Goal: Ask a question

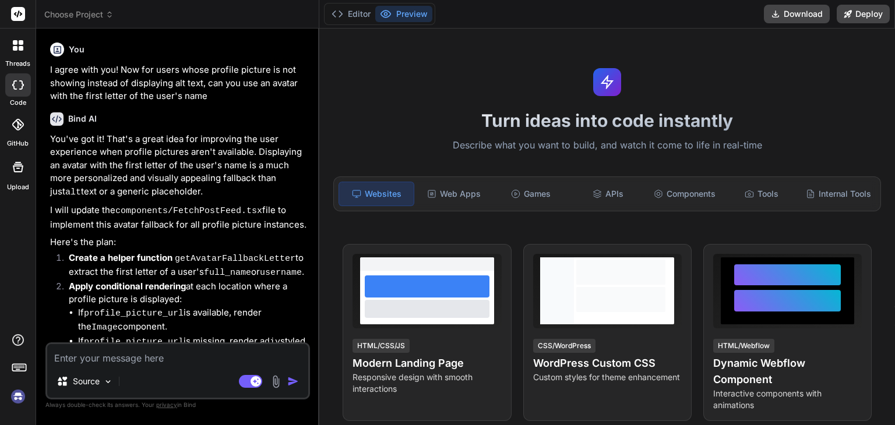
type textarea "x"
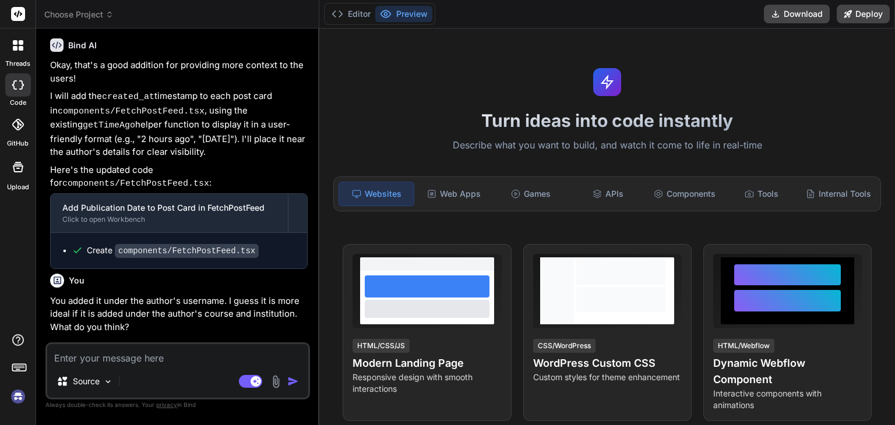
scroll to position [1343, 0]
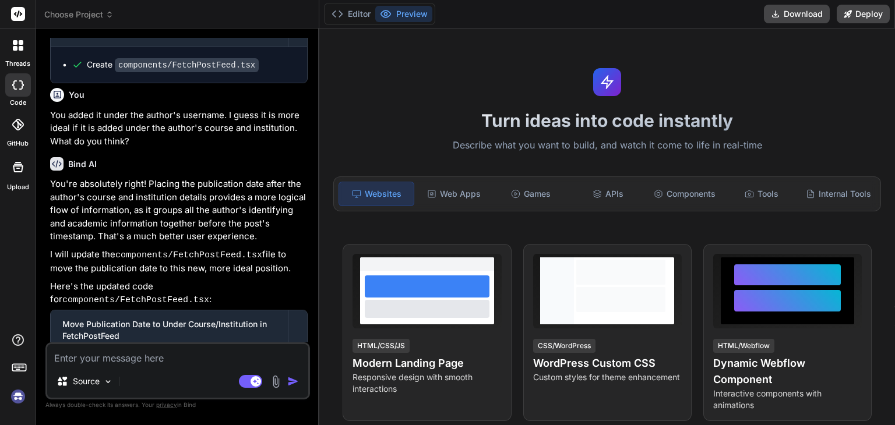
click at [128, 361] on textarea at bounding box center [177, 354] width 261 height 21
type textarea "R"
type textarea "x"
type textarea "Re"
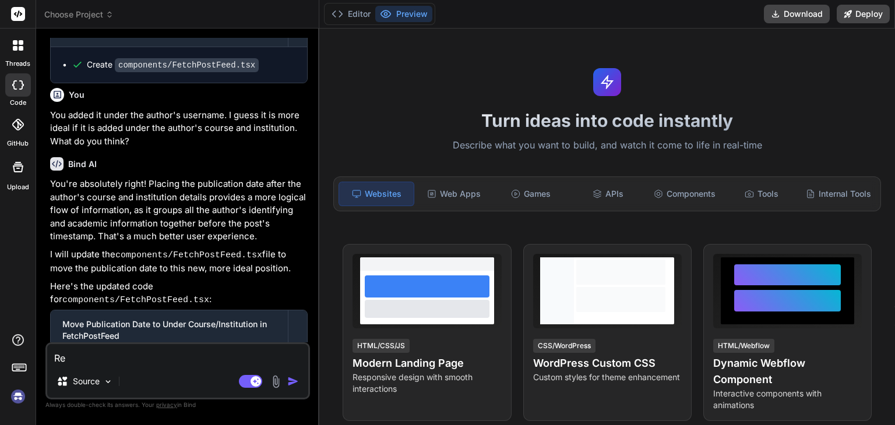
type textarea "x"
type textarea "Rep"
type textarea "x"
type textarea "Repl"
type textarea "x"
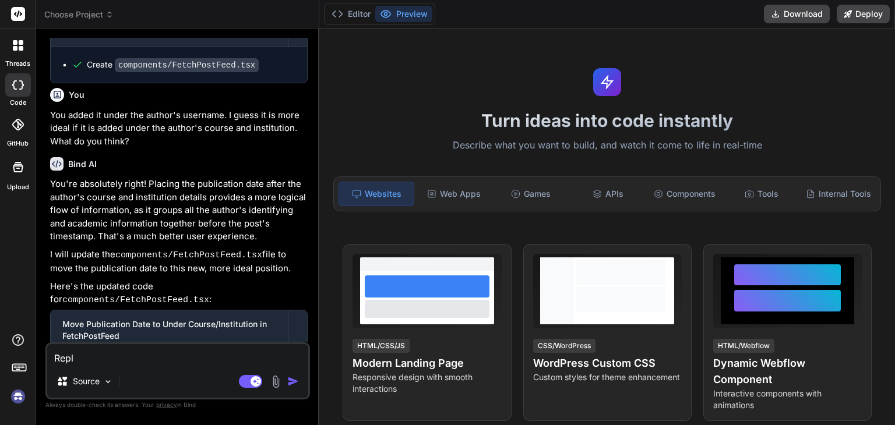
type textarea "Repla"
type textarea "x"
type textarea "Replac"
type textarea "x"
type textarea "Replace"
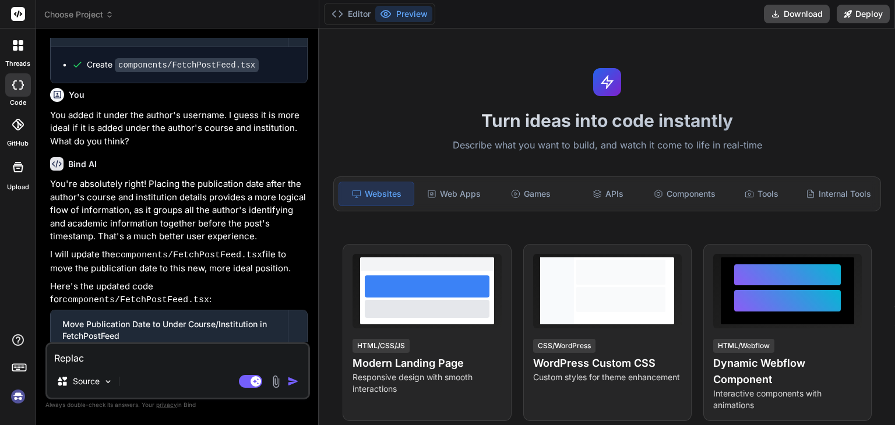
type textarea "x"
type textarea "Replace"
type textarea "x"
type textarea "Replace t"
type textarea "x"
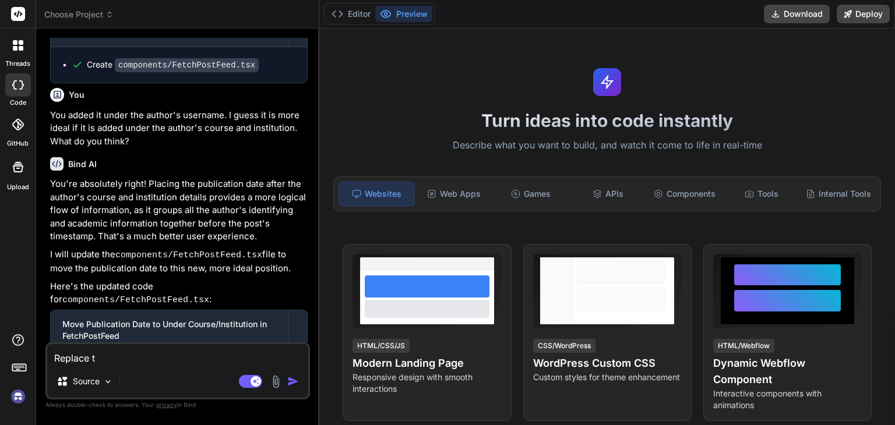
type textarea "Replace th"
type textarea "x"
type textarea "Replace the"
type textarea "x"
type textarea "Replace the"
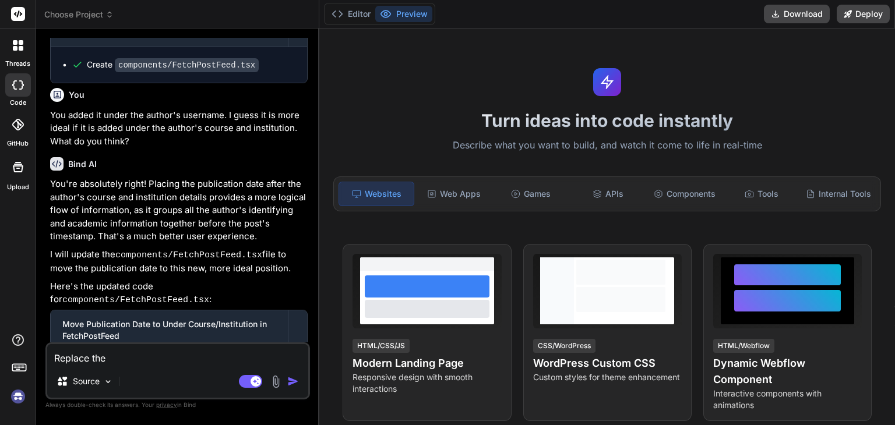
type textarea "x"
type textarea "Replace the F"
type textarea "x"
type textarea "Replace the Fe"
type textarea "x"
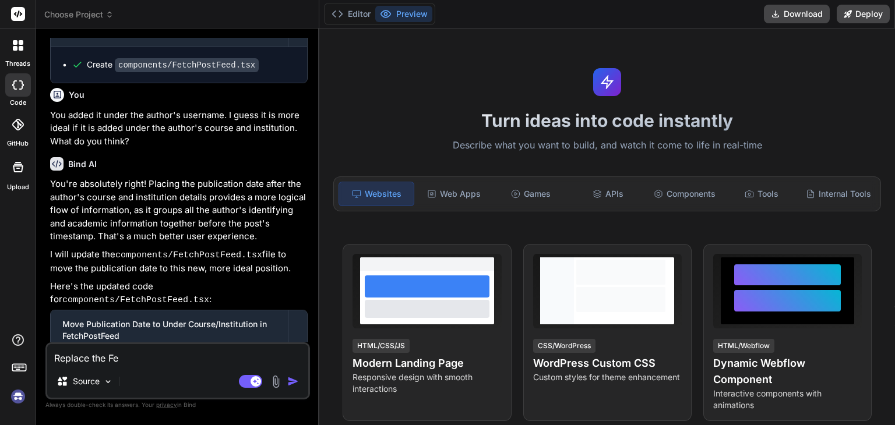
type textarea "Replace the Fet"
type textarea "x"
type textarea "Replace the Fetc"
type textarea "x"
type textarea "Replace the Fetch"
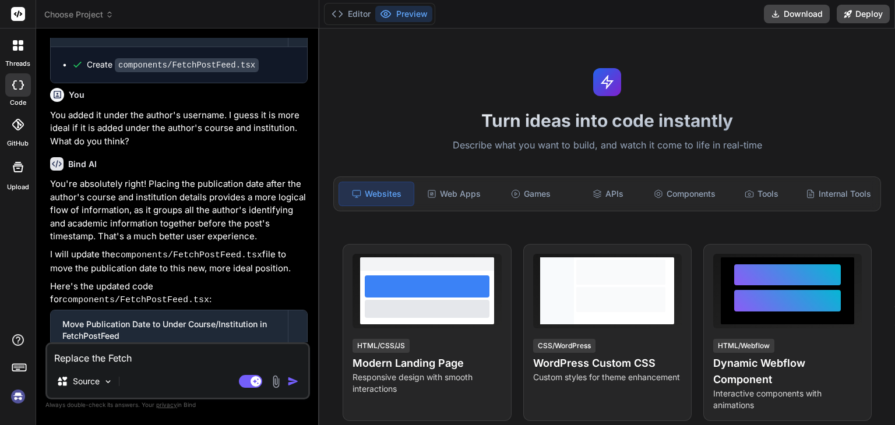
type textarea "x"
type textarea "Replace the FetchP"
type textarea "x"
type textarea "Replace the FetchPo"
type textarea "x"
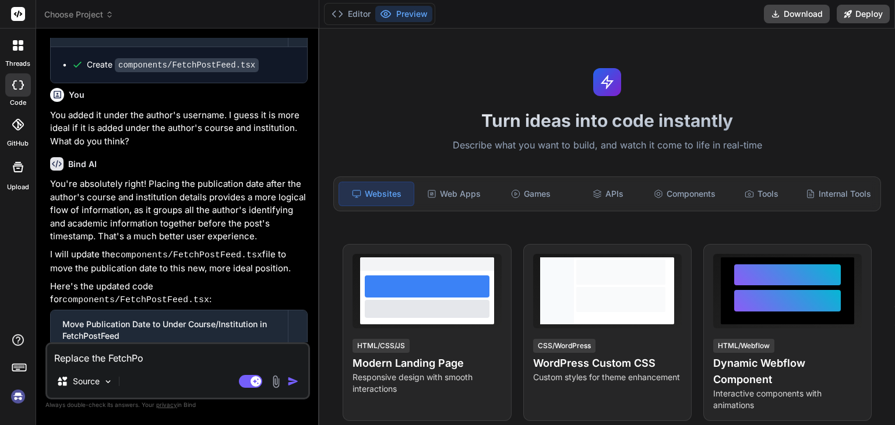
type textarea "Replace the FetchPos"
type textarea "x"
type textarea "Replace the FetchPost"
type textarea "x"
type textarea "Replace the FetchPostF"
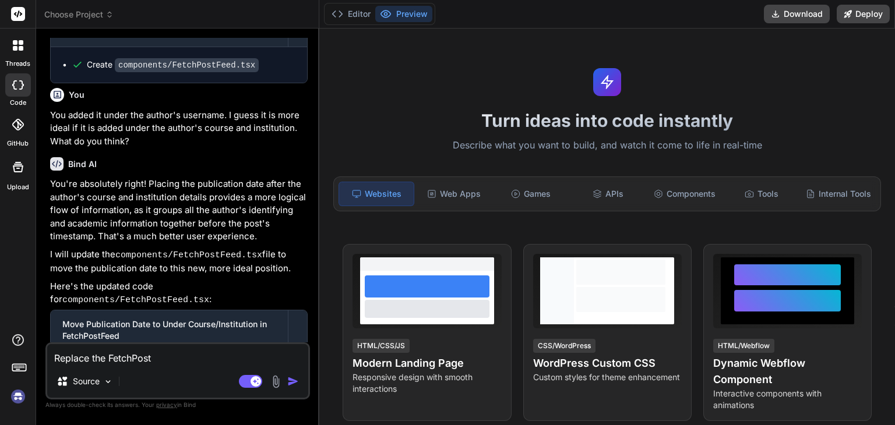
type textarea "x"
type textarea "Replace the FetchPostFe"
type textarea "x"
type textarea "Replace the FetchPostFee"
type textarea "x"
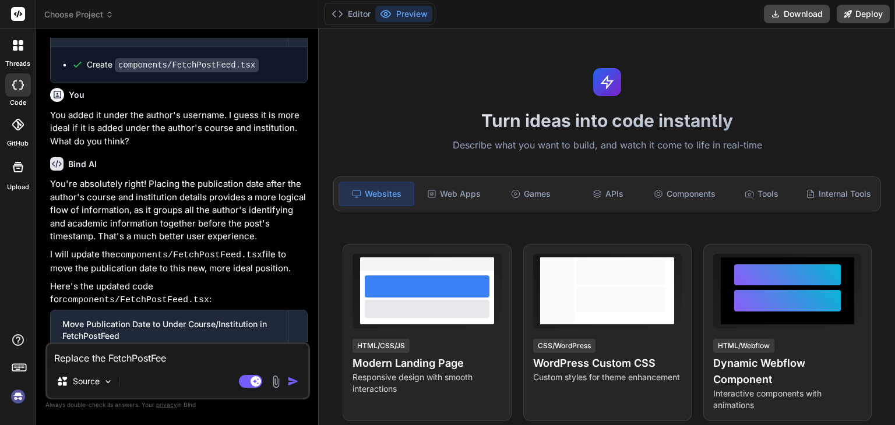
type textarea "Replace the FetchPostFeed"
type textarea "x"
type textarea "Replace the FetchPostFeed"
type textarea "x"
type textarea "Replace the FetchPostFeed c"
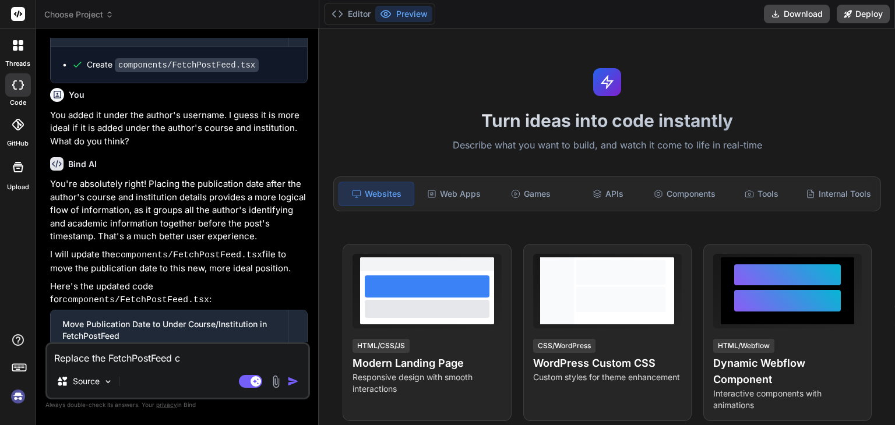
type textarea "x"
type textarea "Replace the FetchPostFeed co"
type textarea "x"
type textarea "Replace the FetchPostFeed com"
type textarea "x"
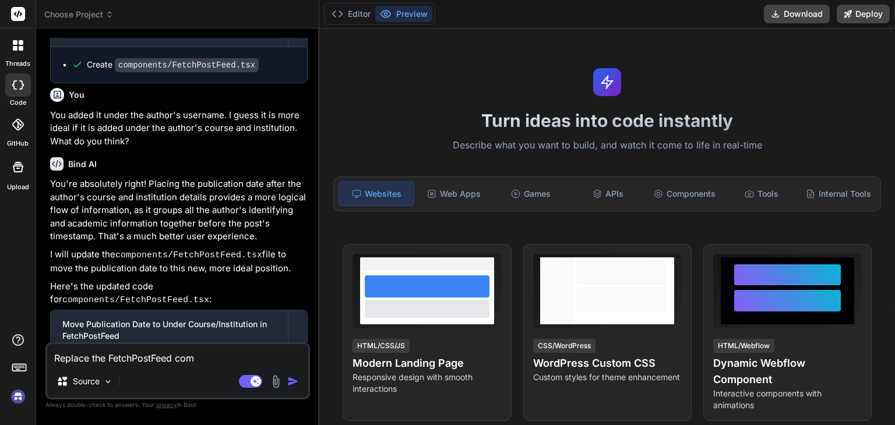
type textarea "Replace the FetchPostFeed comp"
type textarea "x"
type textarea "Replace the FetchPostFeed compo"
type textarea "x"
type textarea "Replace the FetchPostFeed compon"
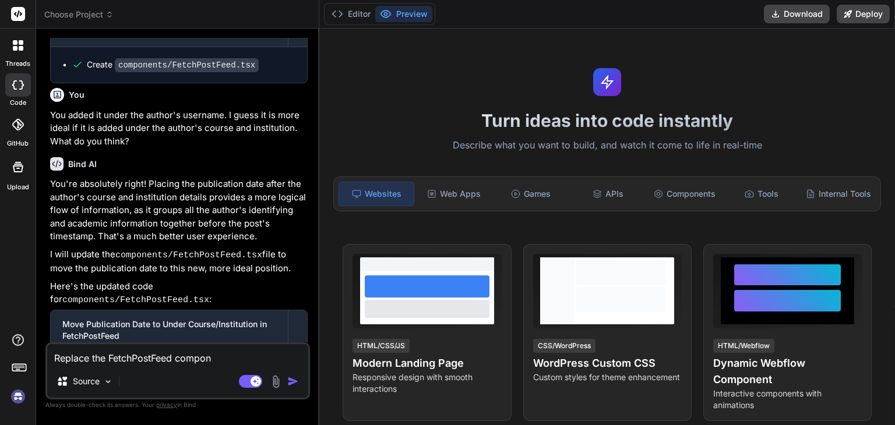
type textarea "x"
type textarea "Replace the FetchPostFeed compone"
type textarea "x"
type textarea "Replace the FetchPostFeed componen"
type textarea "x"
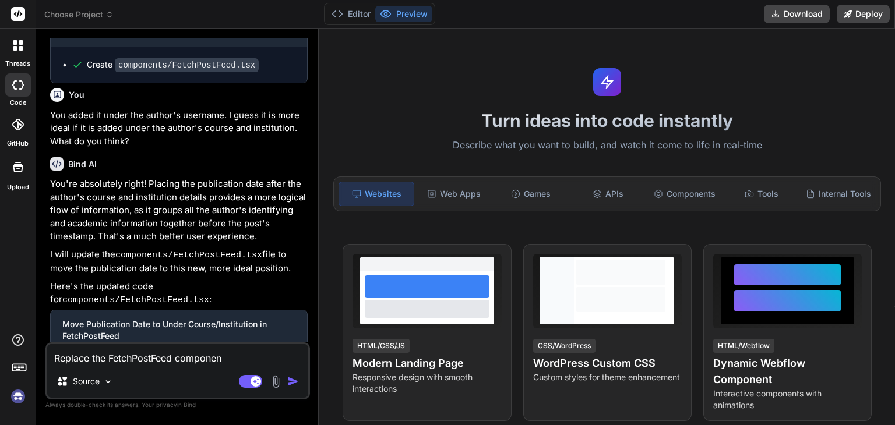
type textarea "Replace the FetchPostFeed componene"
type textarea "x"
type textarea "Replace the FetchPostFeed componenet"
type textarea "x"
type textarea "Replace the FetchPostFeed componene"
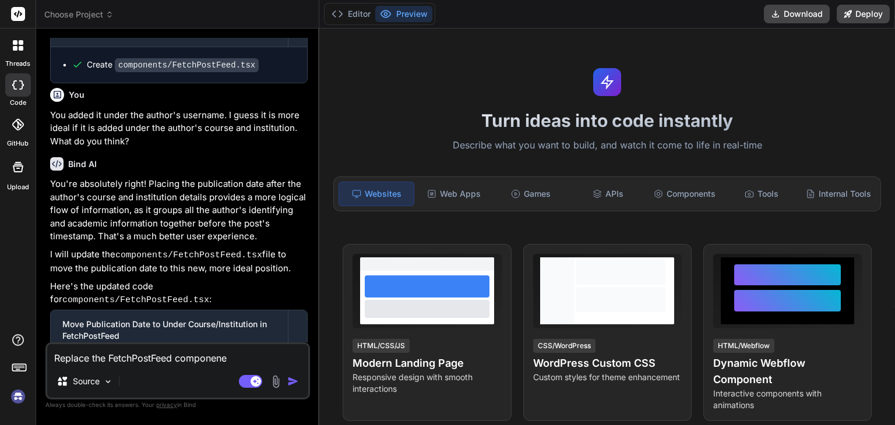
type textarea "x"
type textarea "Replace the FetchPostFeed componen"
type textarea "x"
type textarea "Replace the FetchPostFeed component"
type textarea "x"
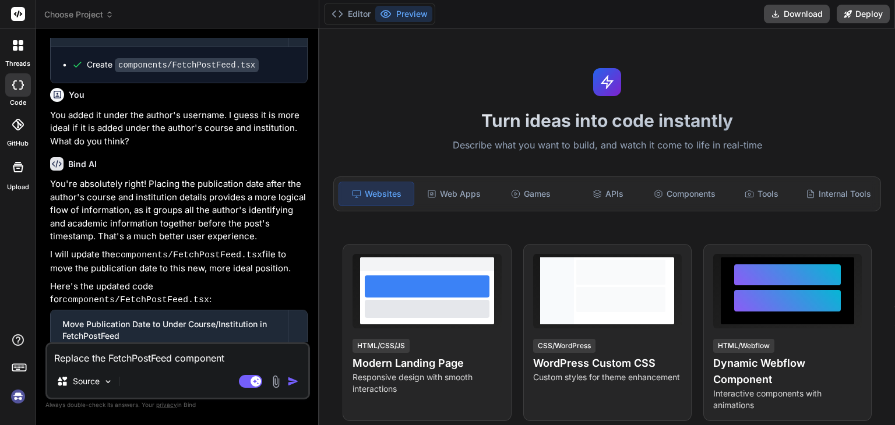
type textarea "Replace the FetchPostFeed component"
type textarea "x"
type textarea "Replace the FetchPostFeed component w"
type textarea "x"
type textarea "Replace the FetchPostFeed component wi"
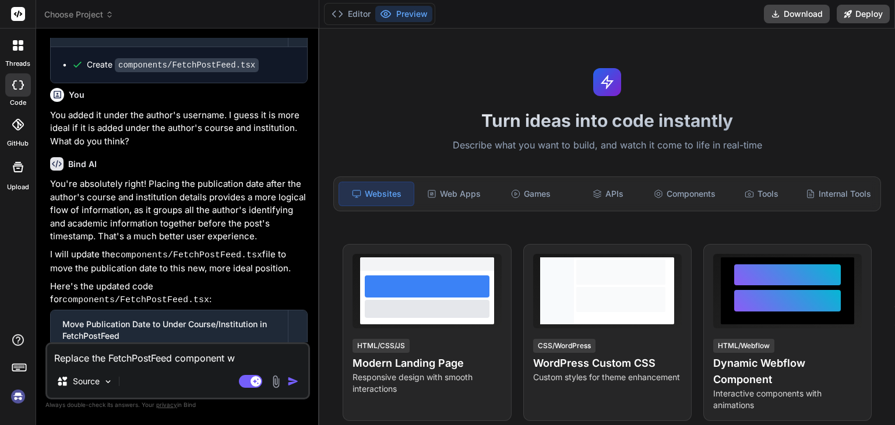
type textarea "x"
type textarea "Replace the FetchPostFeed component wit"
type textarea "x"
type textarea "Replace the FetchPostFeed component with"
type textarea "x"
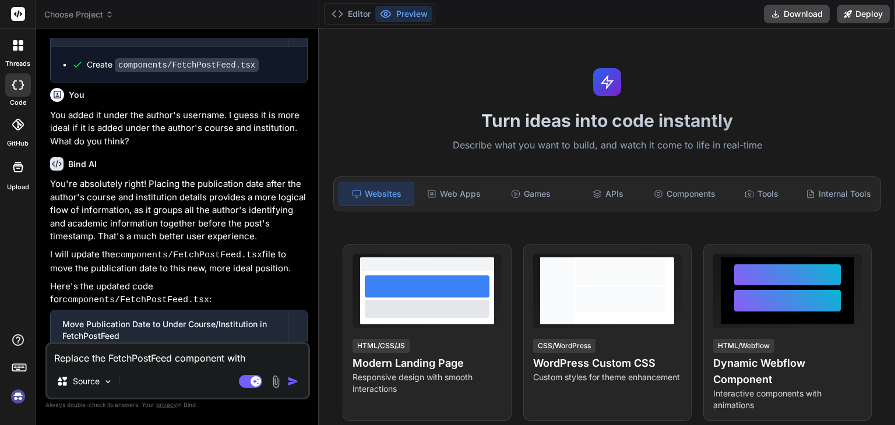
type textarea "Replace the FetchPostFeed component with"
type textarea "x"
type textarea "Replace the FetchPostFeed component with t"
type textarea "x"
type textarea "Replace the FetchPostFeed component with th"
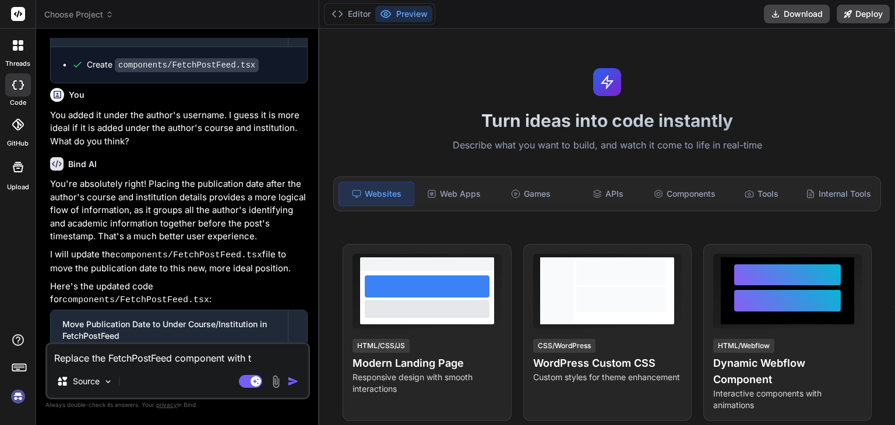
type textarea "x"
type textarea "Replace the FetchPostFeed component with thi"
type textarea "x"
type textarea "Replace the FetchPostFeed component with this"
type textarea "x"
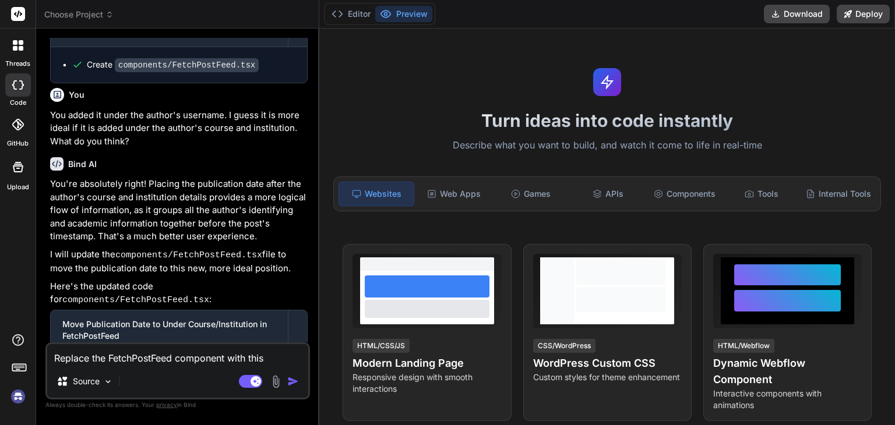
type textarea "Replace the FetchPostFeed component with this"
type textarea "x"
type textarea "Replace the FetchPostFeed component with this c"
type textarea "x"
type textarea "Replace the FetchPostFeed component with this co"
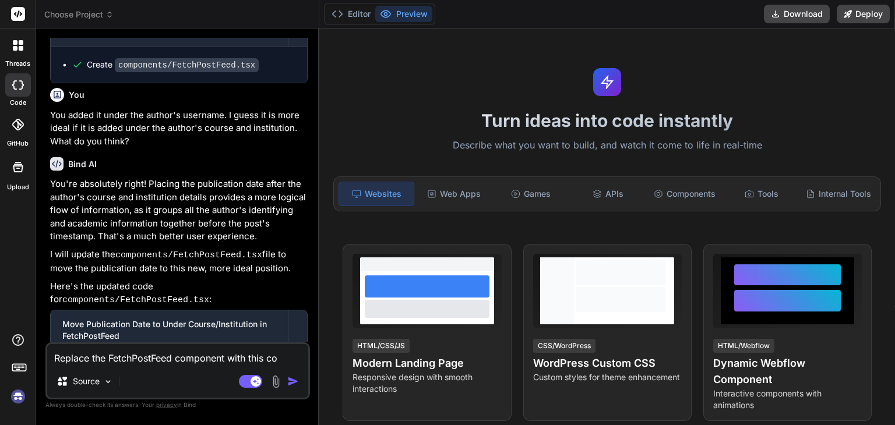
type textarea "x"
type textarea "Replace the FetchPostFeed component with this cod"
type textarea "x"
type textarea "Replace the FetchPostFeed component with this code"
type textarea "x"
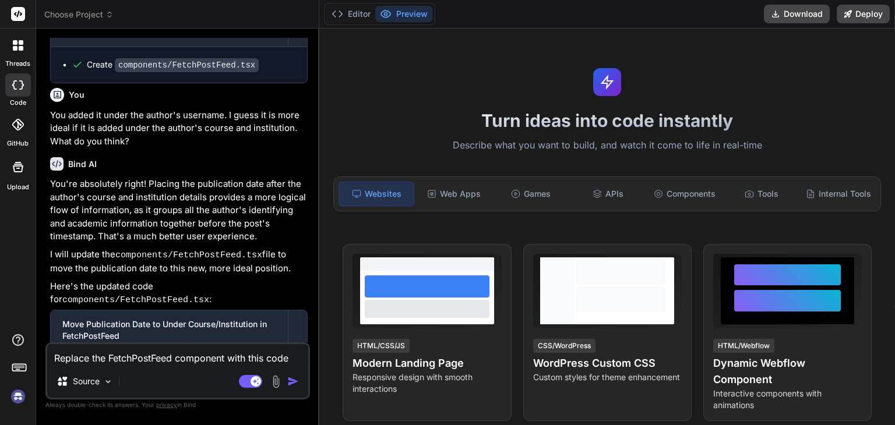
type textarea "Replace the FetchPostFeed component with this code:"
type textarea "x"
click at [286, 359] on textarea "Replace the FetchPostFeed component with this code:" at bounding box center [177, 354] width 261 height 21
click at [227, 357] on textarea "Replace the FetchPostFeed component with this code:" at bounding box center [177, 354] width 261 height 21
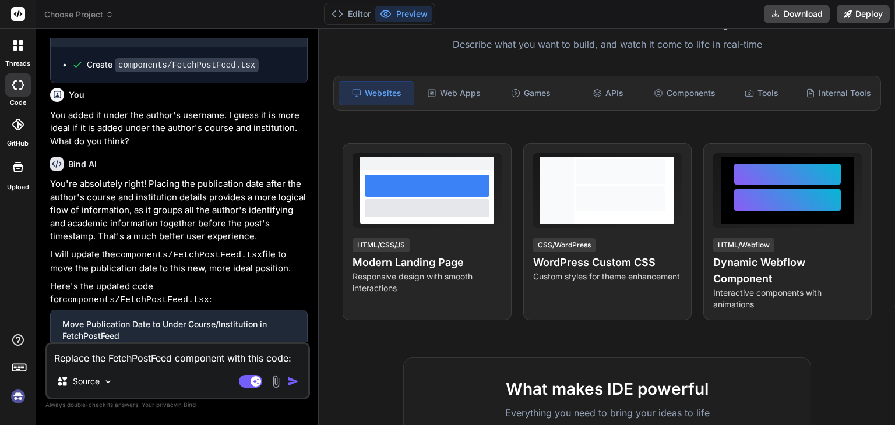
scroll to position [126, 0]
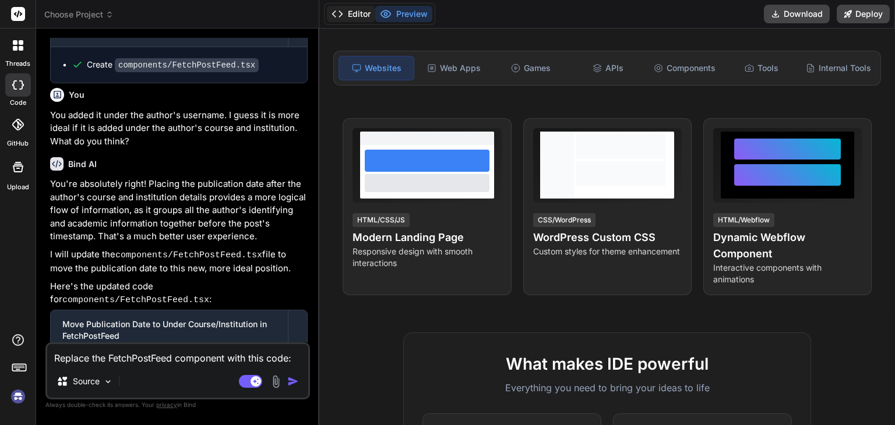
type textarea "Replace the FetchPostFeed component with this code:"
click at [357, 15] on button "Editor" at bounding box center [351, 14] width 48 height 16
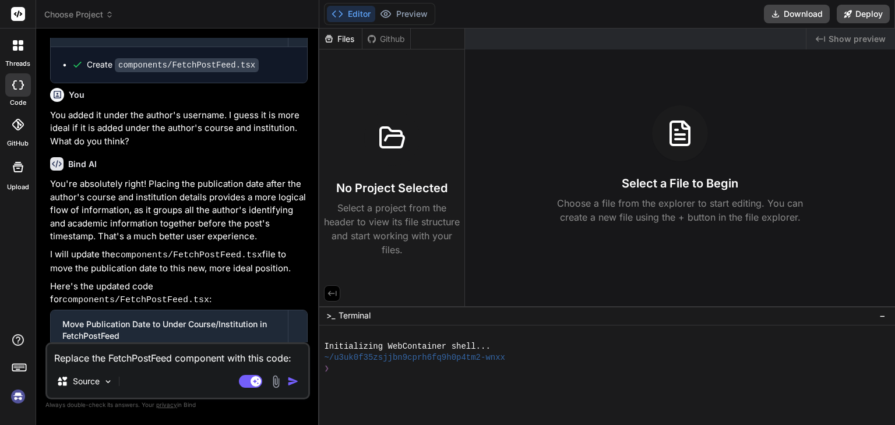
click at [18, 393] on img at bounding box center [18, 397] width 20 height 20
click at [89, 12] on span "Choose Project" at bounding box center [78, 15] width 69 height 12
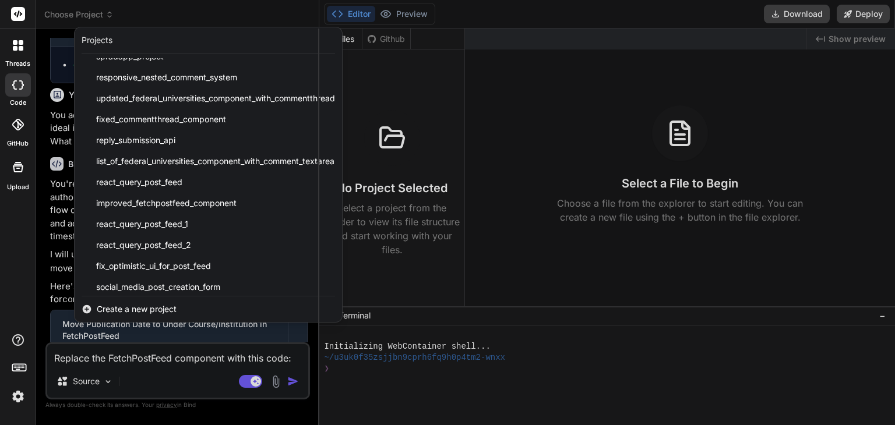
scroll to position [40, 0]
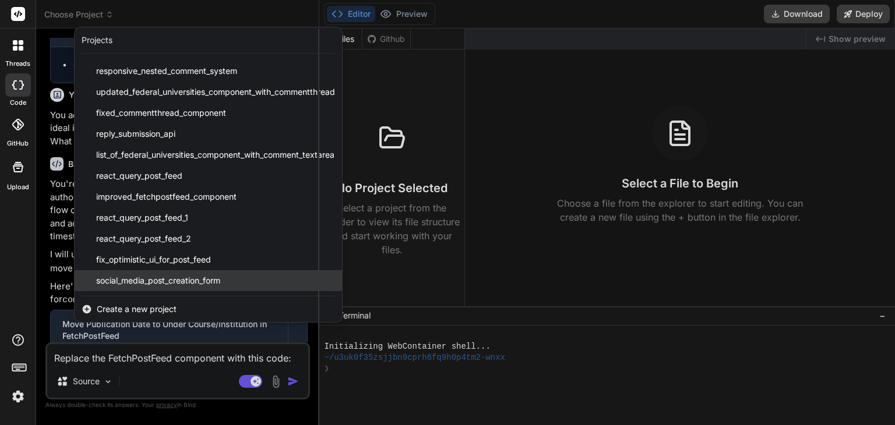
click at [203, 281] on span "social_media_post_creation_form" at bounding box center [158, 281] width 124 height 12
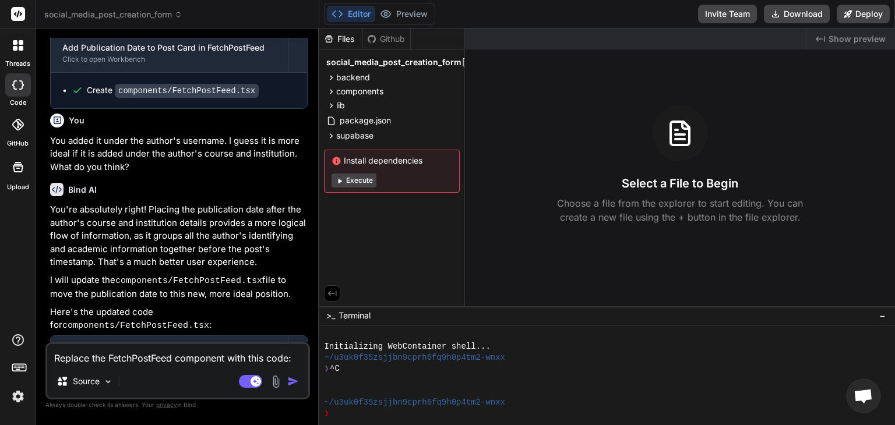
scroll to position [1343, 0]
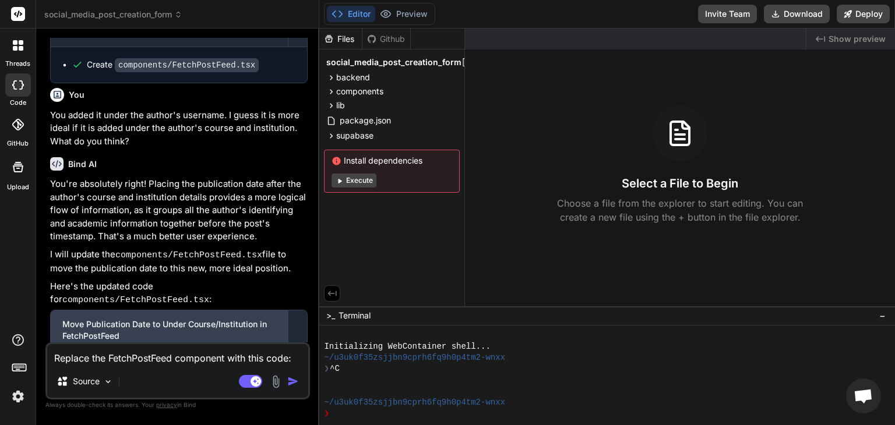
click at [117, 319] on div "Move Publication Date to Under Course/Institution in FetchPostFeed" at bounding box center [169, 330] width 214 height 23
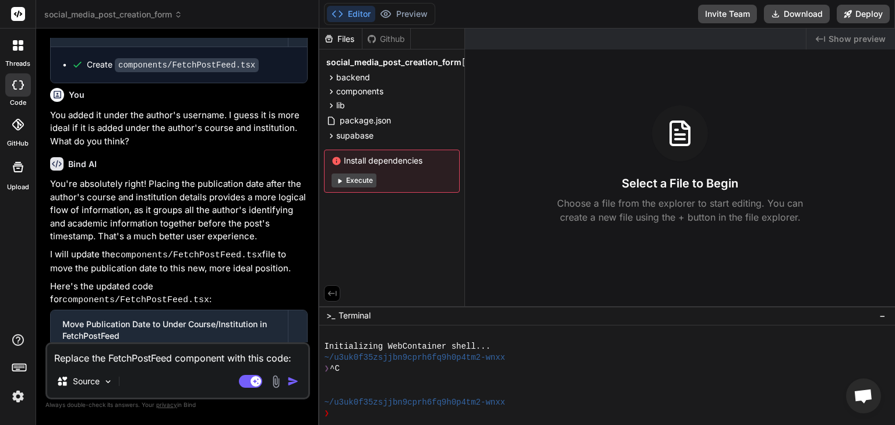
click at [297, 360] on textarea "Replace the FetchPostFeed component with this code:" at bounding box center [177, 354] width 261 height 21
type textarea "x"
type textarea "Replace the FetchPostFeed component with this code:"
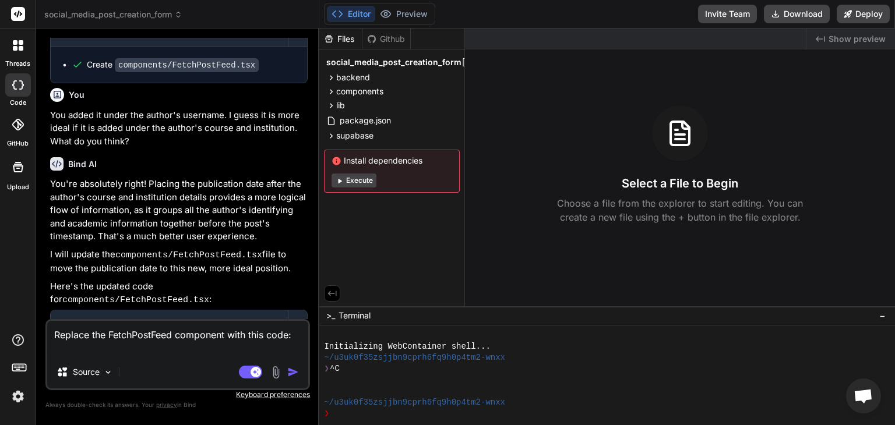
type textarea "x"
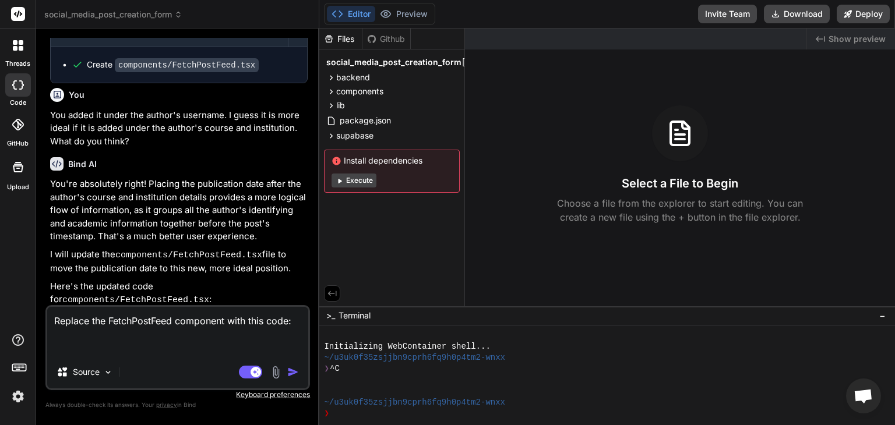
paste textarea "'use client'; import React, { useEffect, useState, useRef } from 'react'; impor…"
type textarea "Replace the FetchPostFeed component with this code: 'use client'; import React,…"
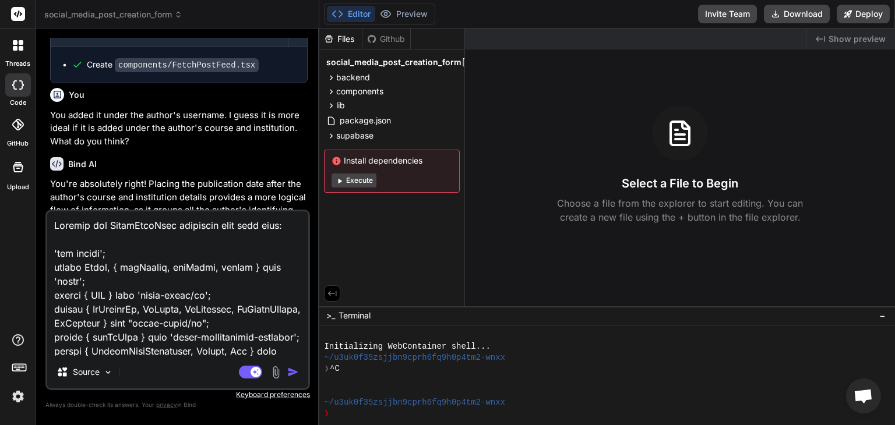
scroll to position [20716, 0]
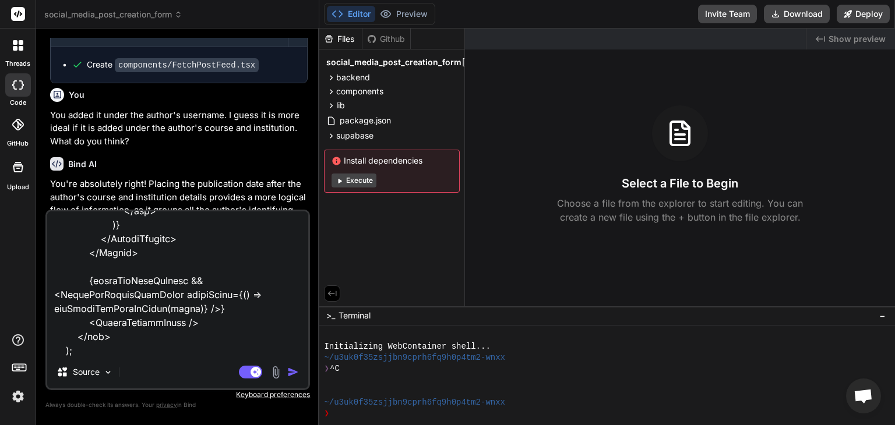
type textarea "x"
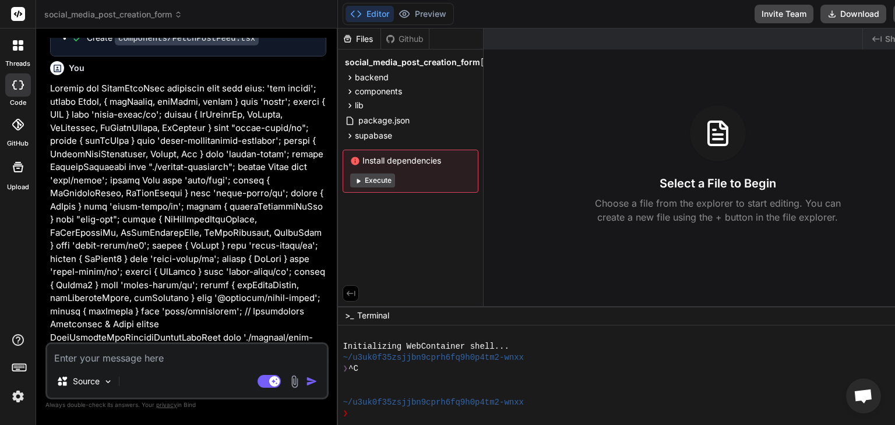
scroll to position [1648, 0]
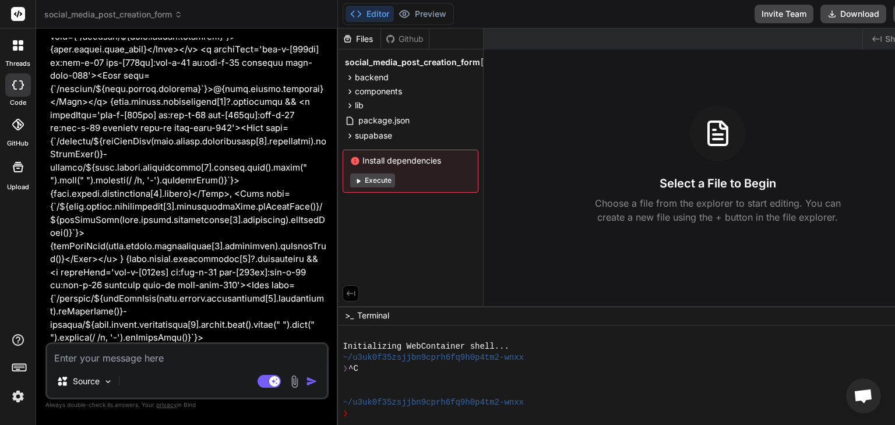
type textarea "x"
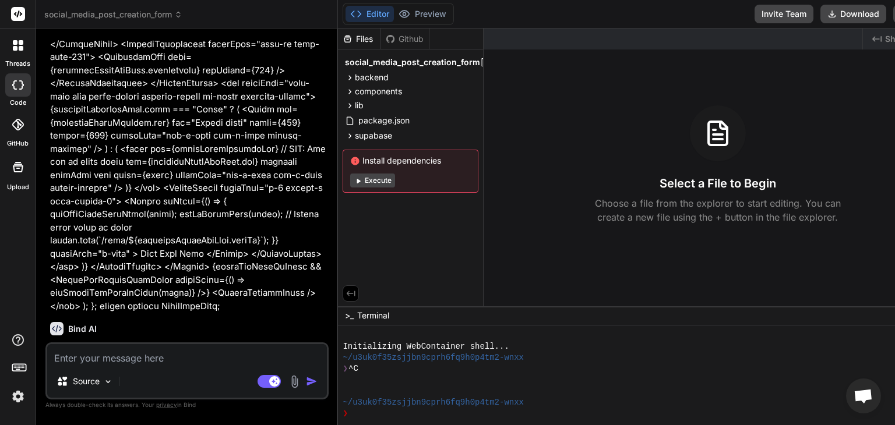
scroll to position [9555, 0]
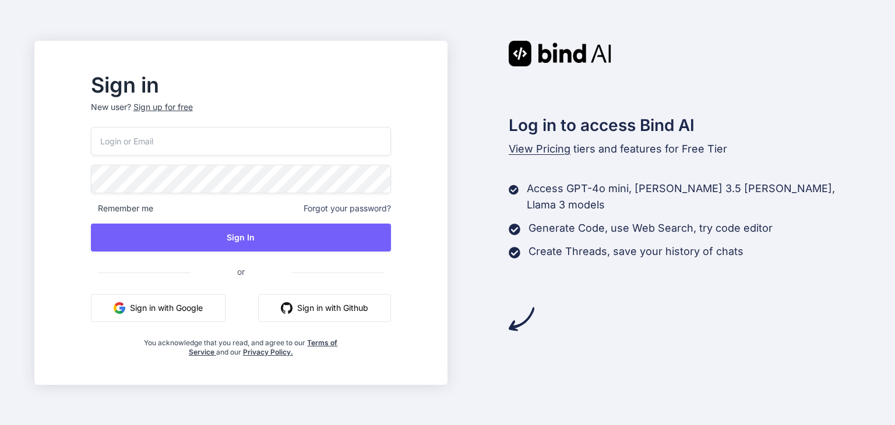
click at [212, 311] on button "Sign in with Google" at bounding box center [158, 308] width 135 height 28
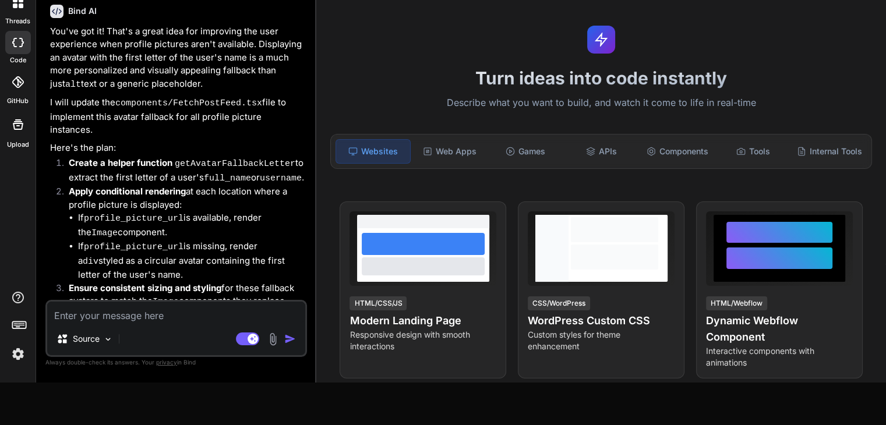
scroll to position [68, 0]
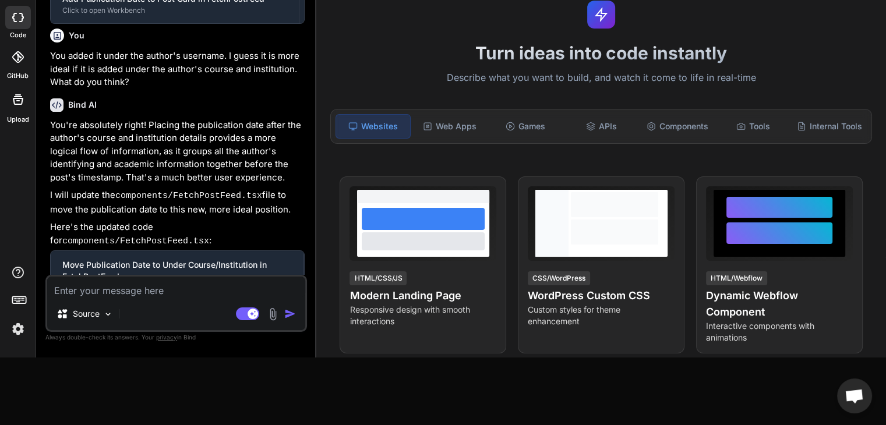
click at [356, 10] on div "Turn ideas into code instantly Describe what you want to build, and watch it co…" at bounding box center [601, 159] width 570 height 397
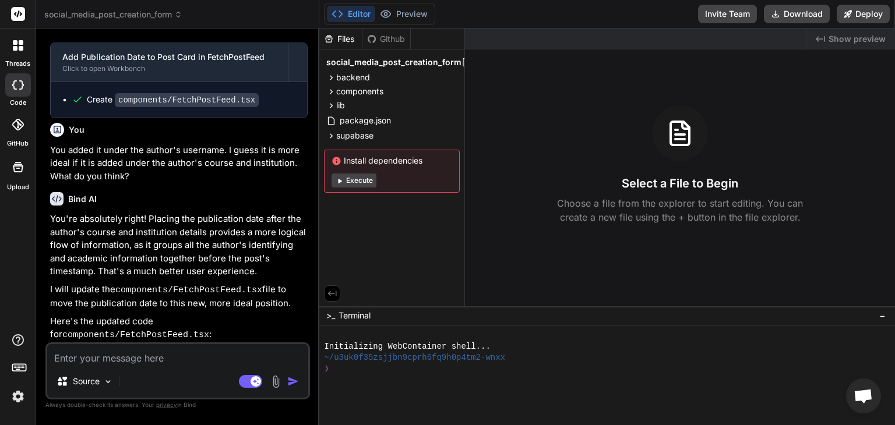
scroll to position [1343, 0]
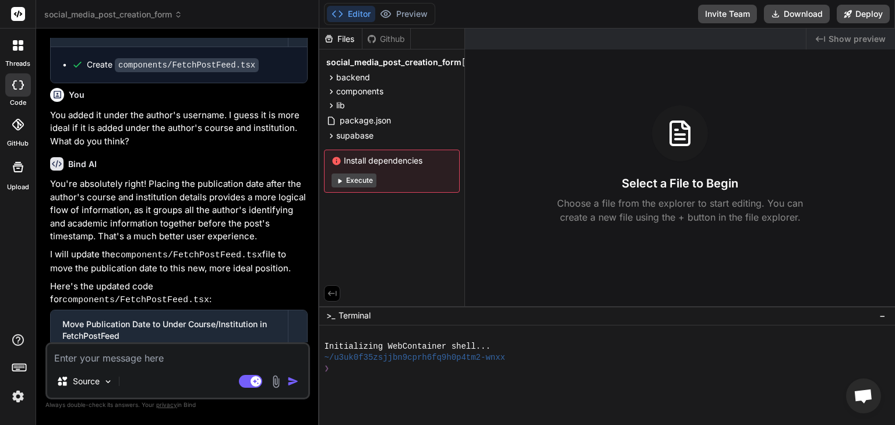
click at [156, 360] on textarea at bounding box center [177, 354] width 261 height 21
type textarea "x"
type textarea "R"
type textarea "x"
type textarea "Re"
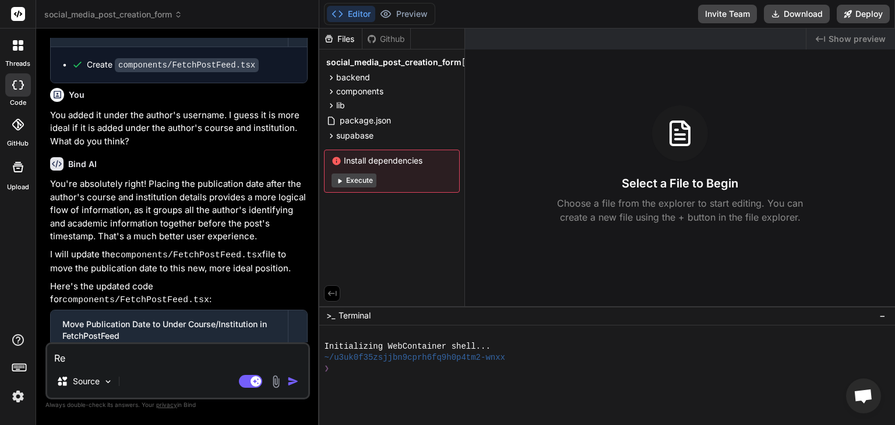
type textarea "x"
type textarea "Rep"
type textarea "x"
type textarea "Repl"
type textarea "x"
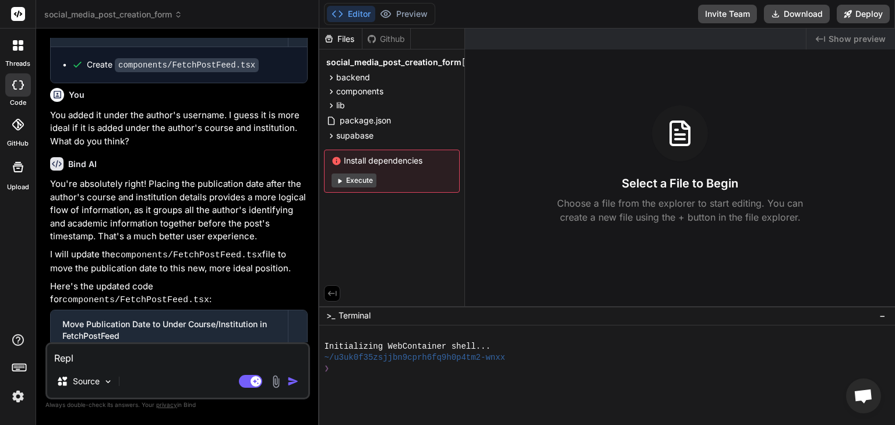
type textarea "Repla"
type textarea "x"
type textarea "Replac"
type textarea "x"
type textarea "Replace"
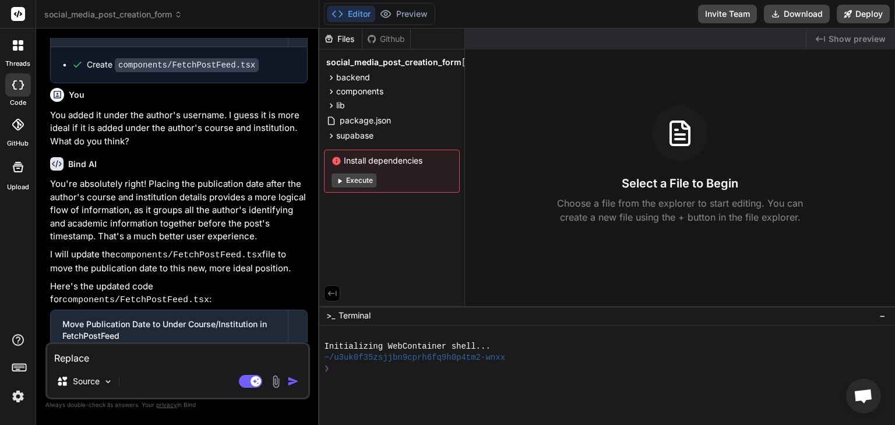
type textarea "x"
type textarea "Replace"
type textarea "x"
type textarea "Replace t"
type textarea "x"
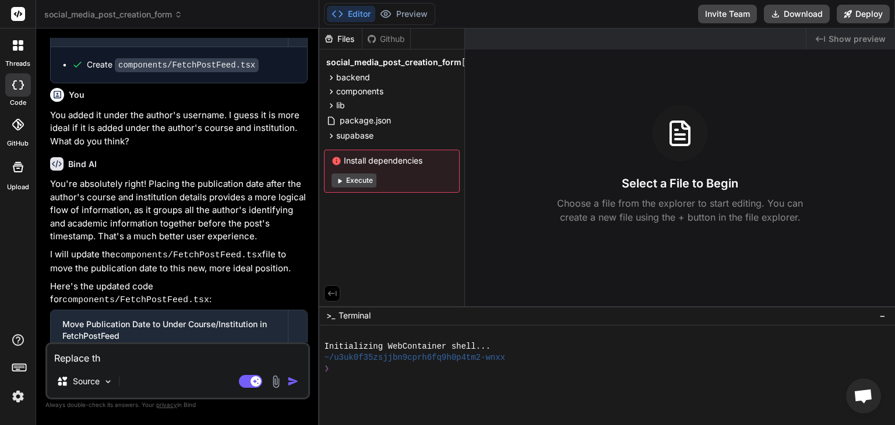
type textarea "Replace the"
type textarea "x"
type textarea "Replace the"
type textarea "x"
type textarea "Replace the F"
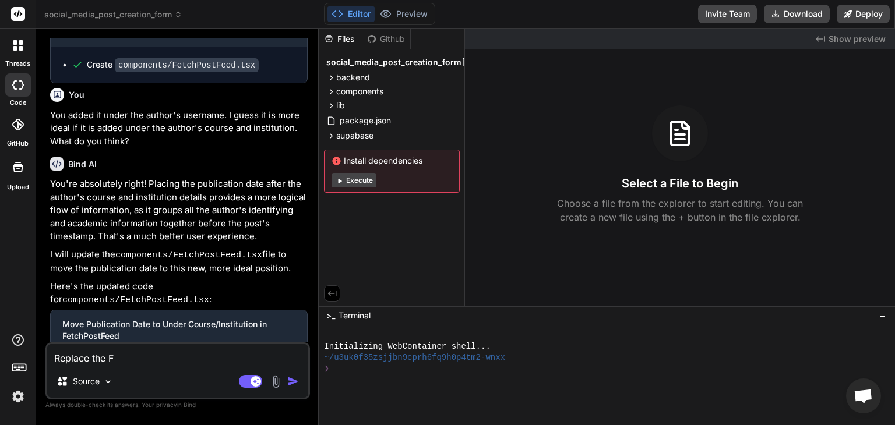
type textarea "x"
type textarea "Replace the Fe"
type textarea "x"
type textarea "Replace the Fet"
type textarea "x"
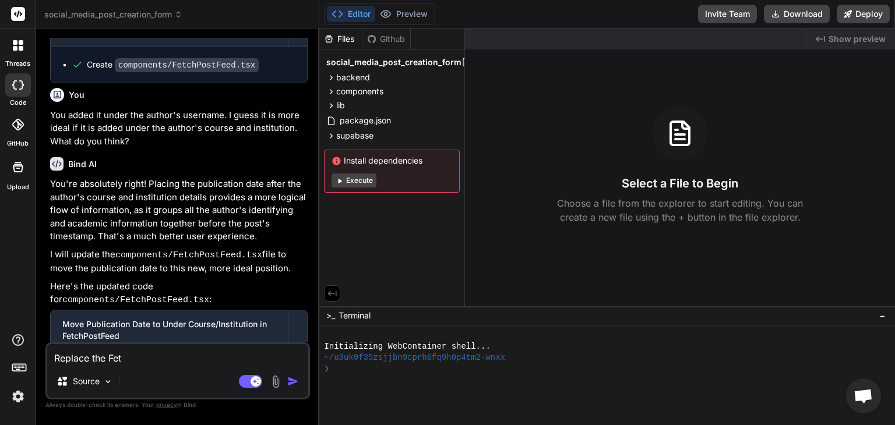
type textarea "Replace the Fetc"
type textarea "x"
type textarea "Replace the Fetch"
type textarea "x"
type textarea "Replace the FetchP"
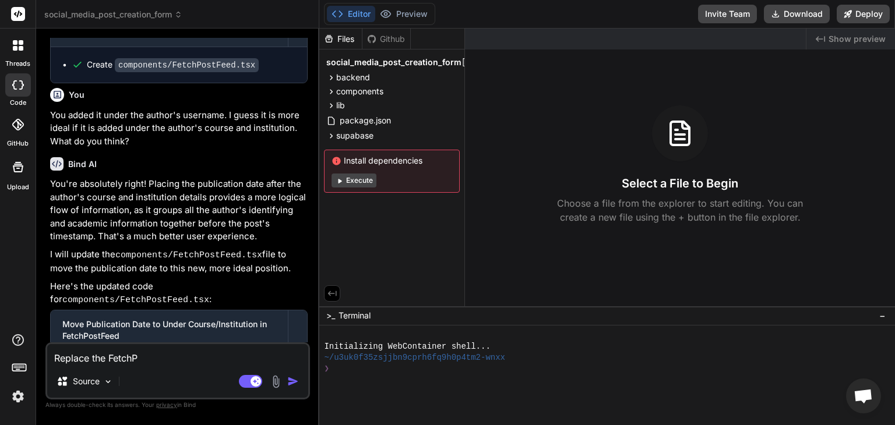
type textarea "x"
type textarea "Replace the FetchPo"
type textarea "x"
type textarea "Replace the FetchPos"
type textarea "x"
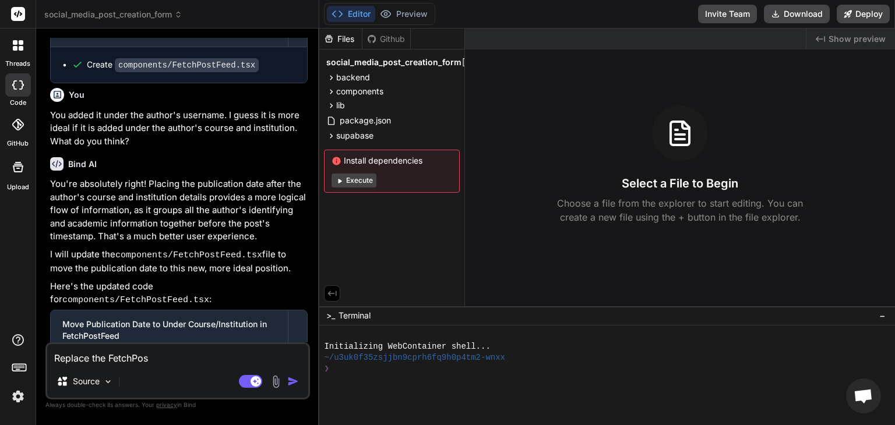
type textarea "Replace the FetchPost"
type textarea "x"
type textarea "Replace the FetchPostF"
type textarea "x"
type textarea "Replace the FetchPostFe"
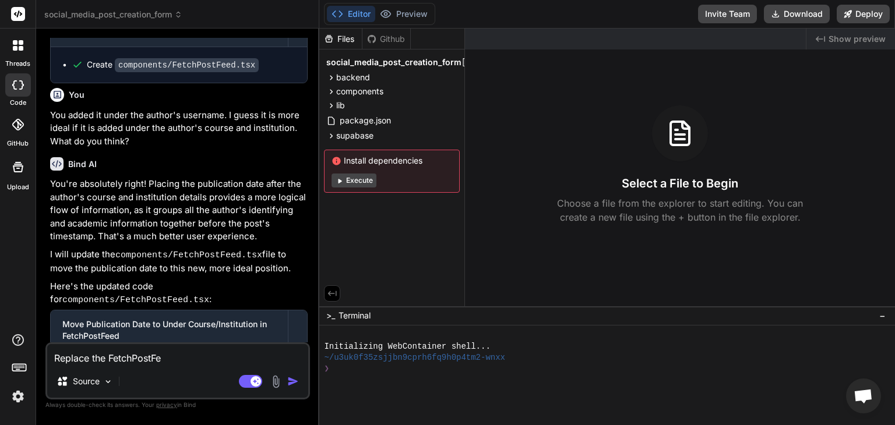
type textarea "x"
type textarea "Replace the FetchPostFee"
type textarea "x"
type textarea "Replace the FetchPostFeed"
type textarea "x"
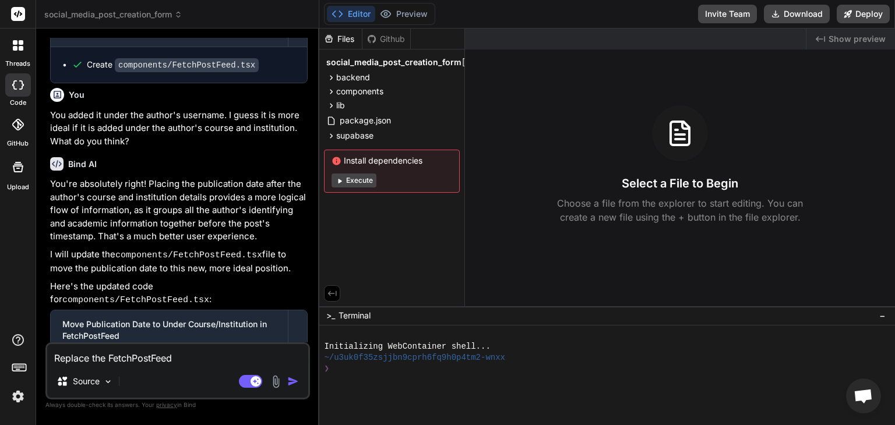
type textarea "Replace the FetchPostFeed"
type textarea "x"
type textarea "Replace the FetchPostFeed c"
type textarea "x"
type textarea "Replace the FetchPostFeed co"
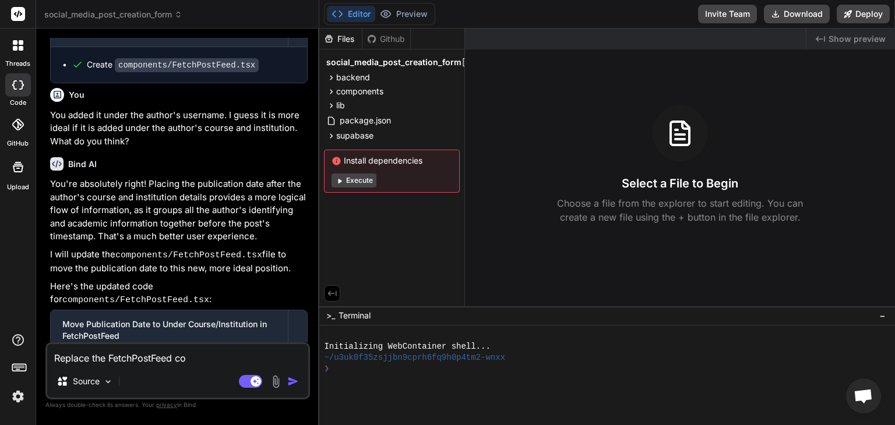
type textarea "x"
type textarea "Replace the FetchPostFeed comp"
type textarea "x"
type textarea "Replace the FetchPostFeed compon"
type textarea "x"
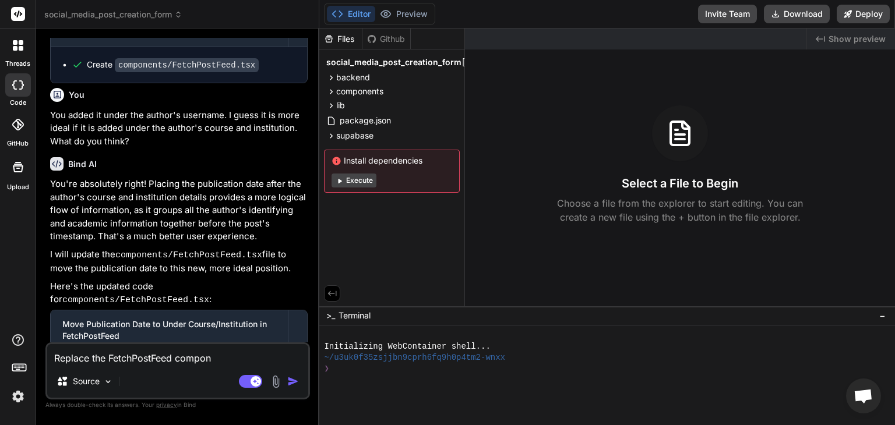
type textarea "Replace the FetchPostFeed compone"
type textarea "x"
type textarea "Replace the FetchPostFeed componen"
type textarea "x"
type textarea "Replace the FetchPostFeed component"
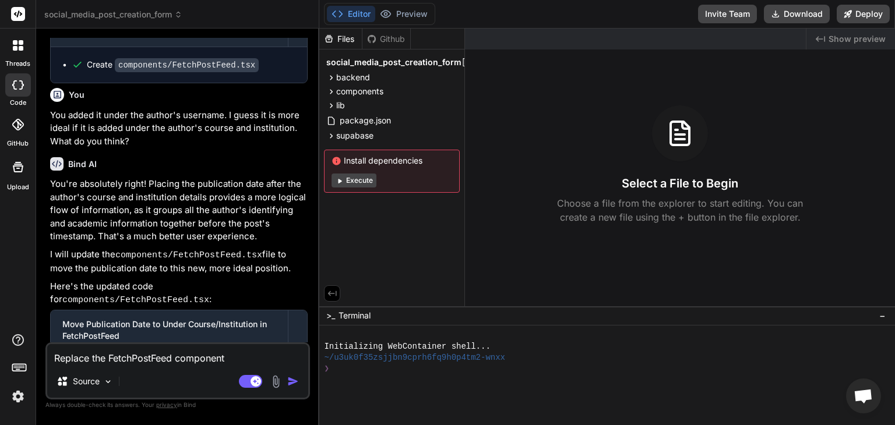
type textarea "x"
type textarea "Replace the FetchPostFeed component"
type textarea "x"
type textarea "Replace the FetchPostFeed component w"
type textarea "x"
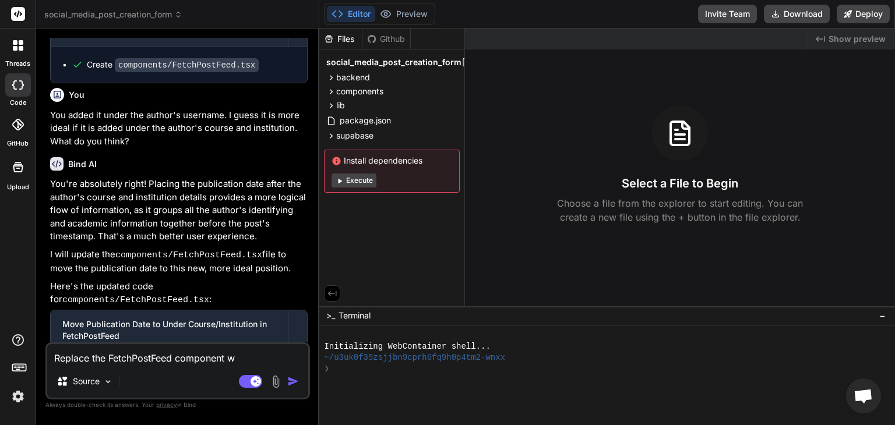
type textarea "Replace the FetchPostFeed component wi"
type textarea "x"
type textarea "Replace the FetchPostFeed component wit"
type textarea "x"
type textarea "Replace the FetchPostFeed component with"
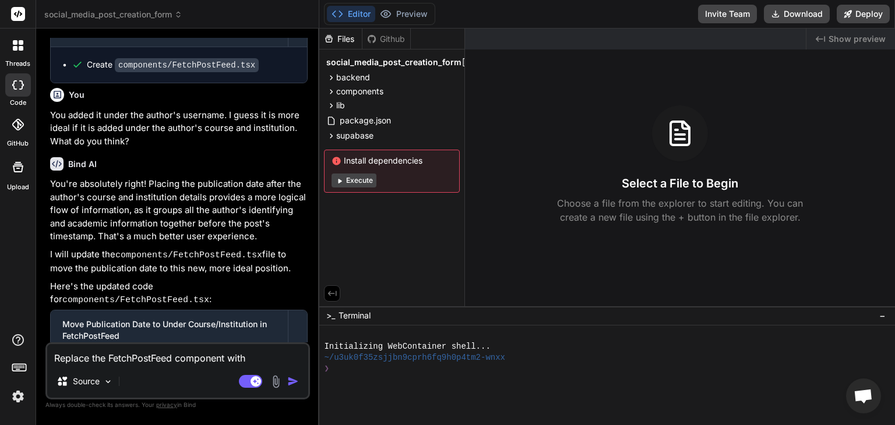
type textarea "x"
type textarea "Replace the FetchPostFeed component with"
type textarea "x"
type textarea "Replace the FetchPostFeed component with t"
type textarea "x"
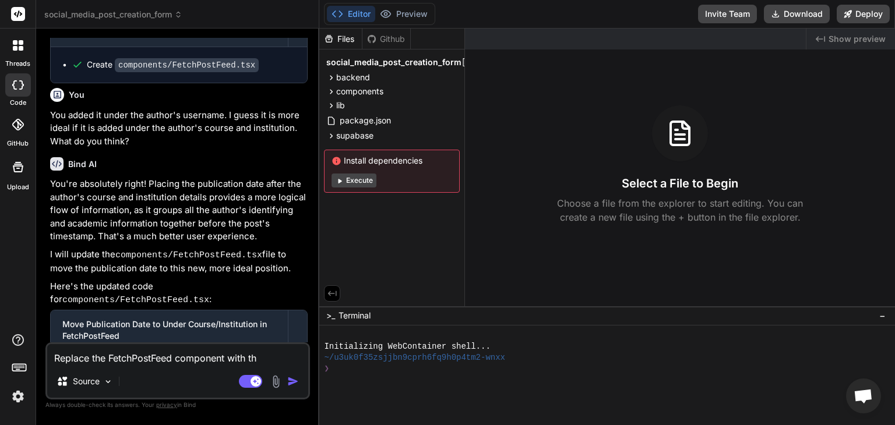
type textarea "Replace the FetchPostFeed component with the"
type textarea "x"
type textarea "Replace the FetchPostFeed component with the"
type textarea "x"
type textarea "Replace the FetchPostFeed component with the co"
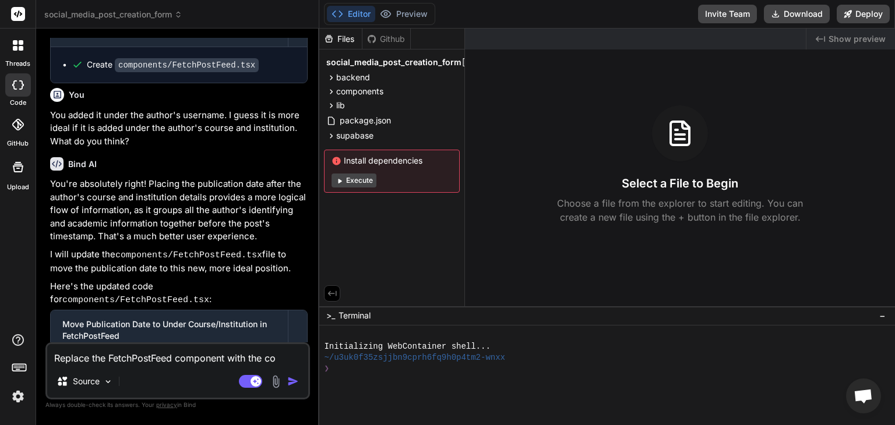
type textarea "x"
type textarea "Replace the FetchPostFeed component with the cod"
type textarea "x"
type textarea "Replace the FetchPostFeed component with the code"
type textarea "x"
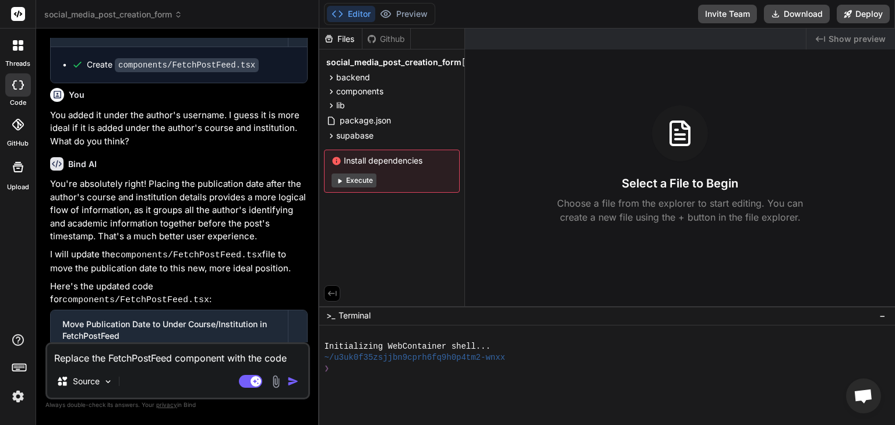
type textarea "Replace the FetchPostFeed component with the code"
type textarea "x"
type textarea "Replace the FetchPostFeed component with the code b"
type textarea "x"
type textarea "Replace the FetchPostFeed component with the code be"
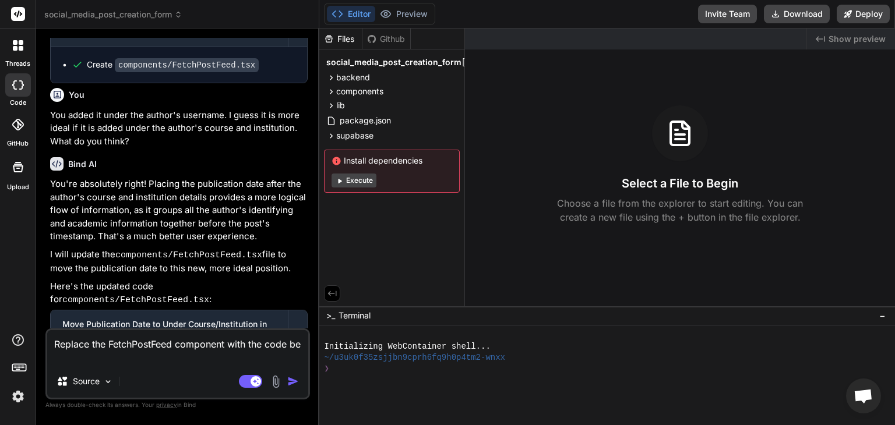
type textarea "x"
type textarea "Replace the FetchPostFeed component with the code bel"
type textarea "x"
type textarea "Replace the FetchPostFeed component with the code belo"
type textarea "x"
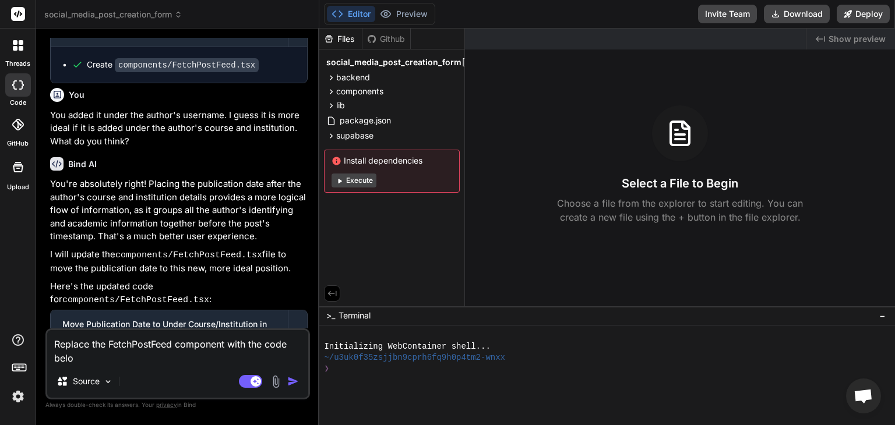
type textarea "Replace the FetchPostFeed component with the code below"
type textarea "x"
type textarea "Replace the FetchPostFeed component with the code below:"
type textarea "x"
type textarea "Replace the FetchPostFeed component with the code below:"
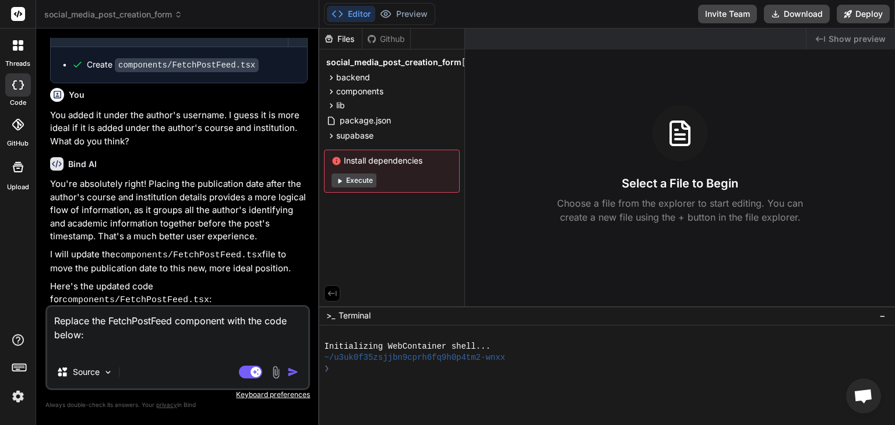
type textarea "x"
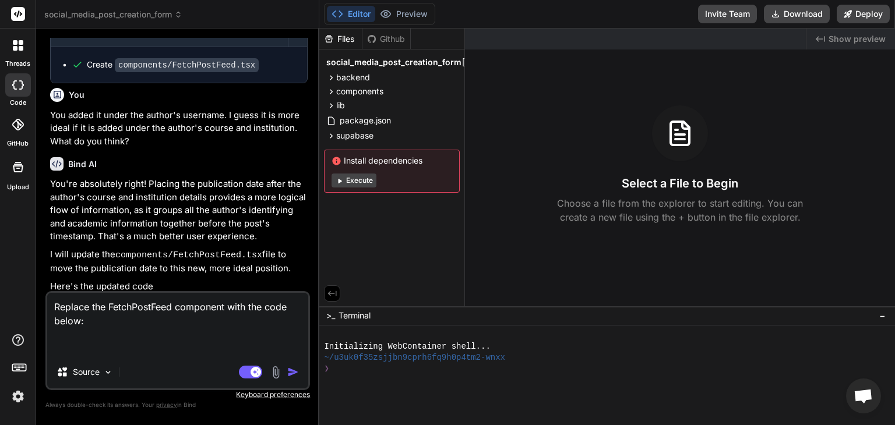
paste textarea "'use client'; import React, { useEffect, useState, useRef } from 'react'; impor…"
type textarea "Replace the FetchPostFeed component with the code below: 'use client'; import R…"
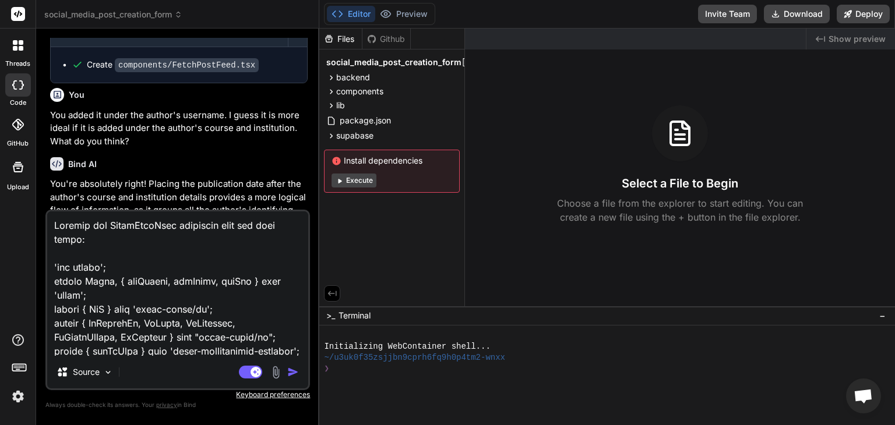
scroll to position [20730, 0]
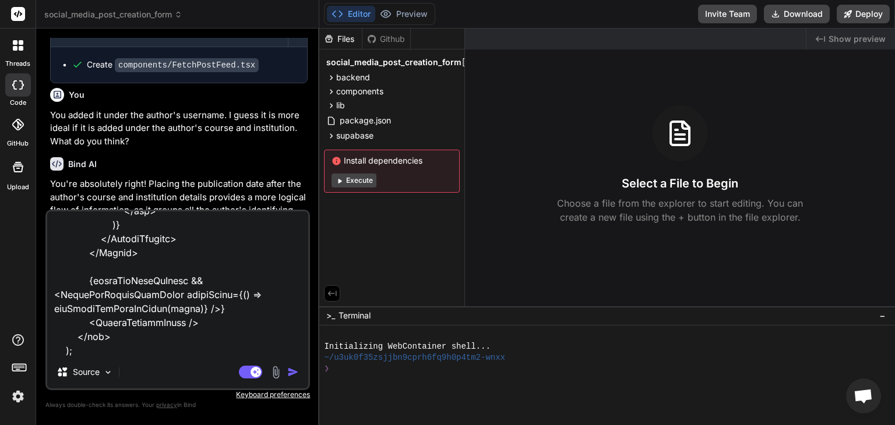
type textarea "x"
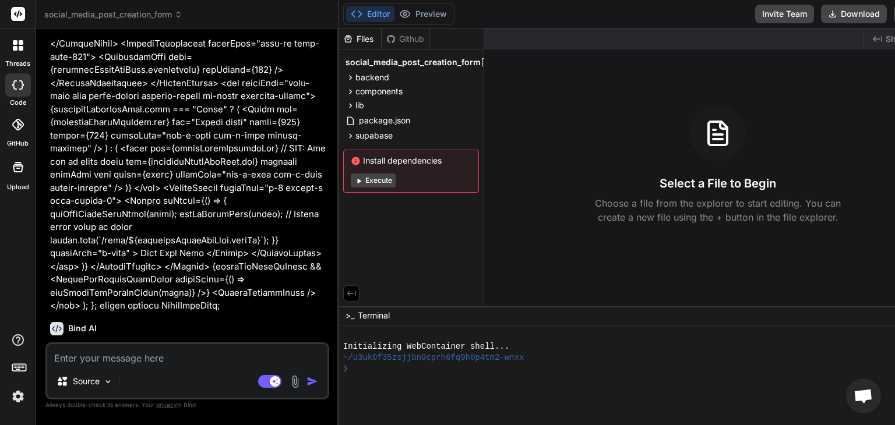
scroll to position [9555, 0]
click at [346, 96] on icon at bounding box center [351, 92] width 10 height 10
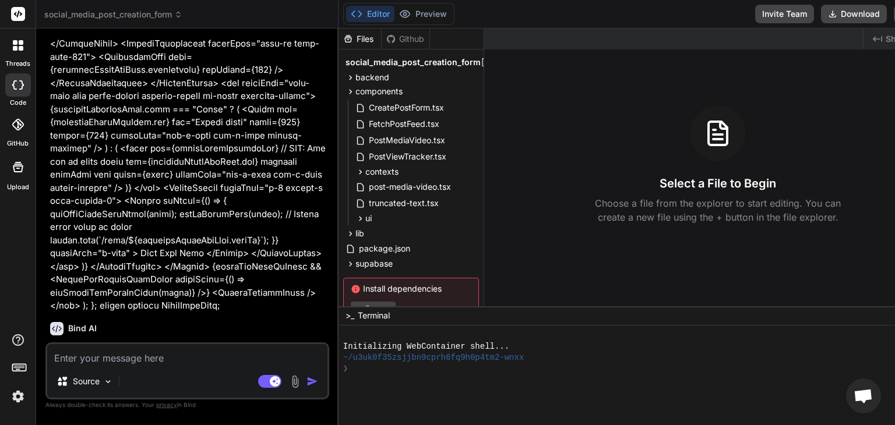
click at [156, 364] on textarea at bounding box center [187, 354] width 280 height 21
type textarea "x"
type textarea "W"
type textarea "x"
type textarea "Wh"
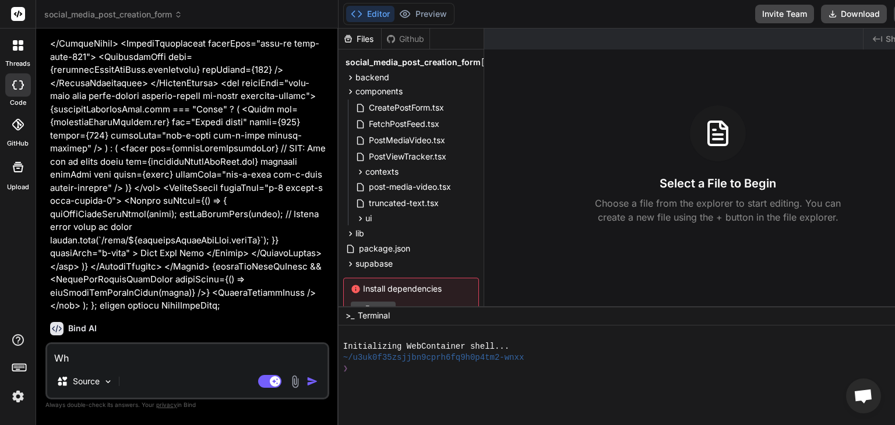
type textarea "x"
type textarea "Why"
type textarea "x"
type textarea "Why ar"
type textarea "x"
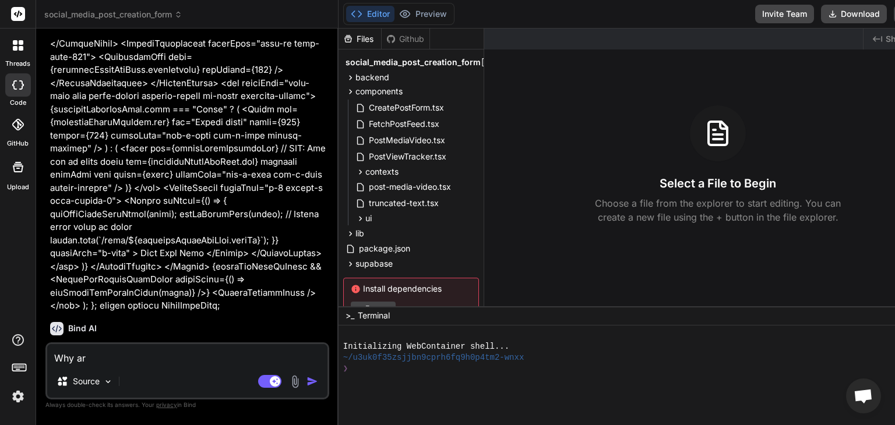
type textarea "Why are"
type textarea "x"
type textarea "Why are"
type textarea "x"
type textarea "Why are y"
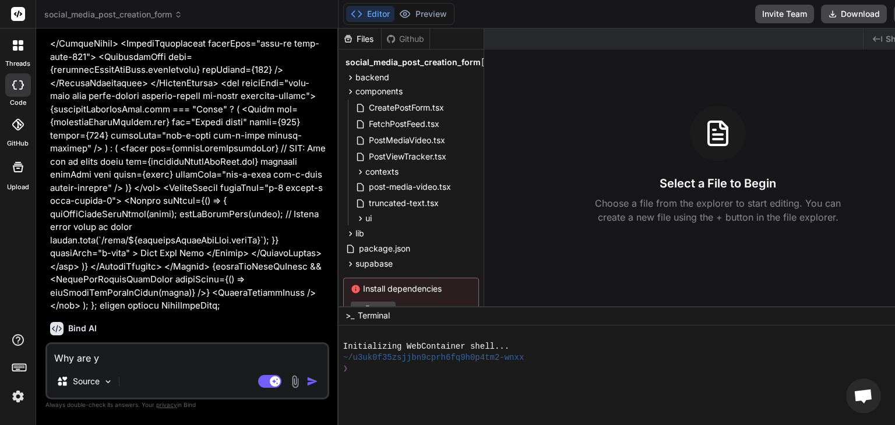
type textarea "x"
type textarea "Why are yo"
type textarea "x"
type textarea "Why are you"
type textarea "x"
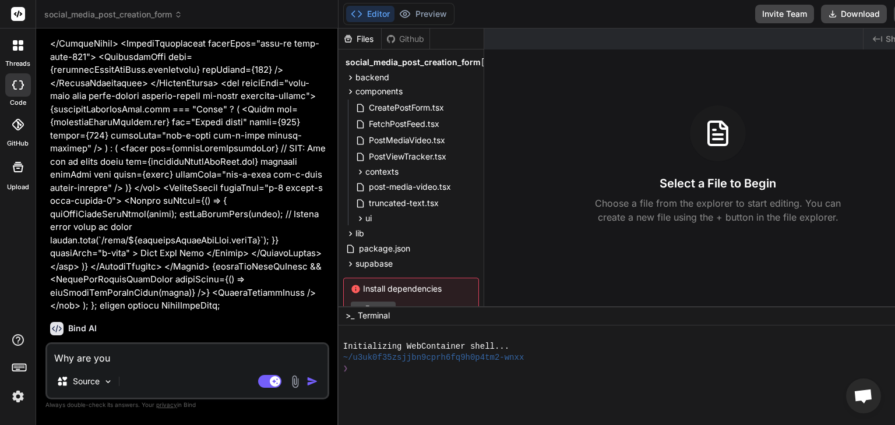
type textarea "Why are you"
type textarea "x"
type textarea "Why are you n"
type textarea "x"
type textarea "Why are you not"
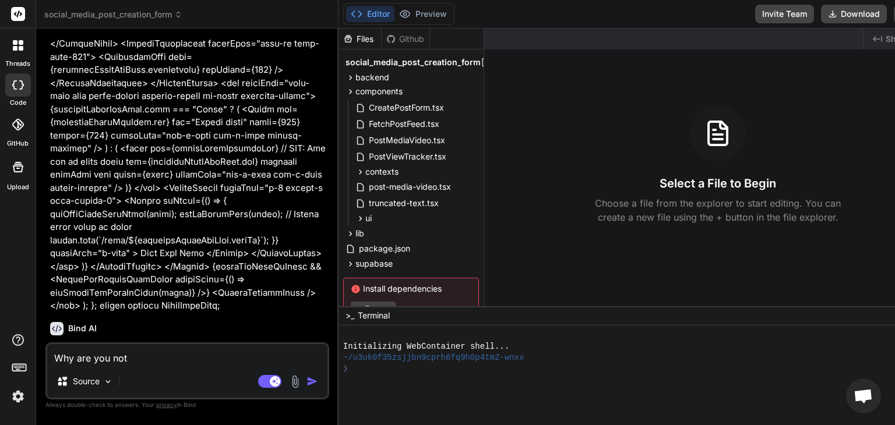
type textarea "x"
type textarea "Why are you not"
type textarea "x"
type textarea "Why are you not re"
type textarea "x"
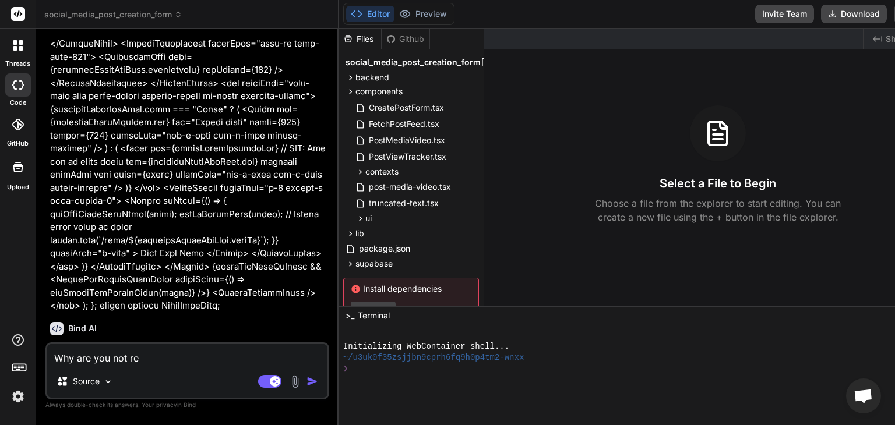
type textarea "Why are you not res"
type textarea "x"
type textarea "Why are you not resp"
type textarea "x"
type textarea "Why are you not respo"
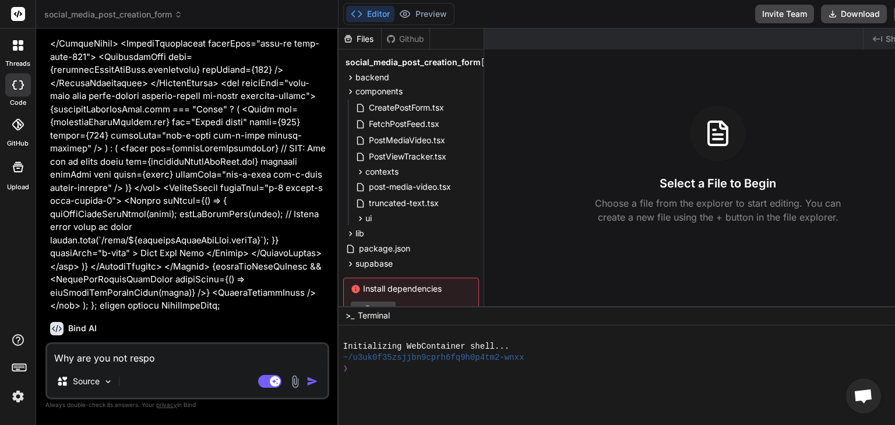
type textarea "x"
type textarea "Why are you not respon"
type textarea "x"
type textarea "Why are you not respond"
type textarea "x"
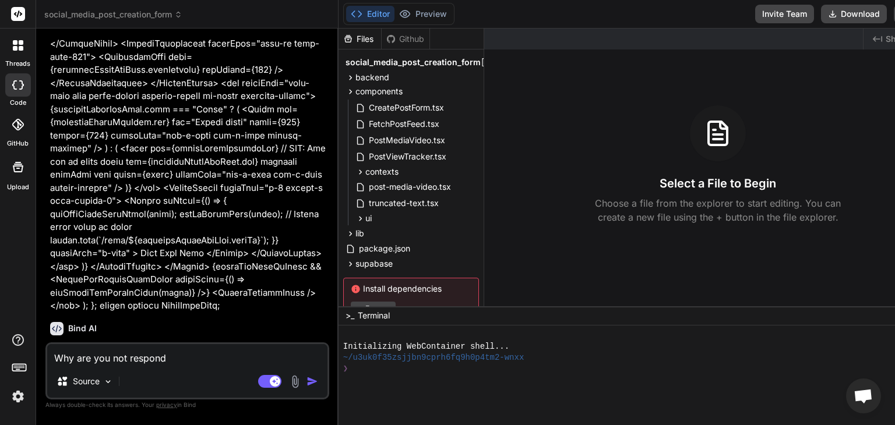
type textarea "Why are you not respondi"
type textarea "x"
type textarea "Why are you not respondin"
type textarea "x"
type textarea "Why are you not responding"
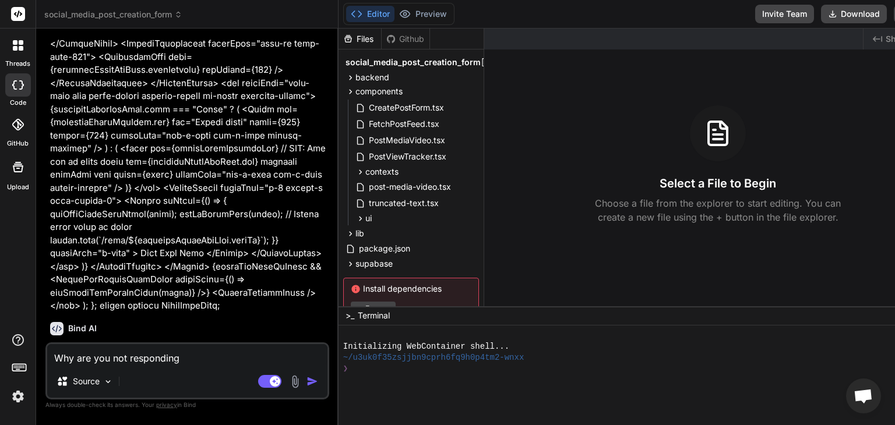
type textarea "x"
type textarea "Why are you not responding?"
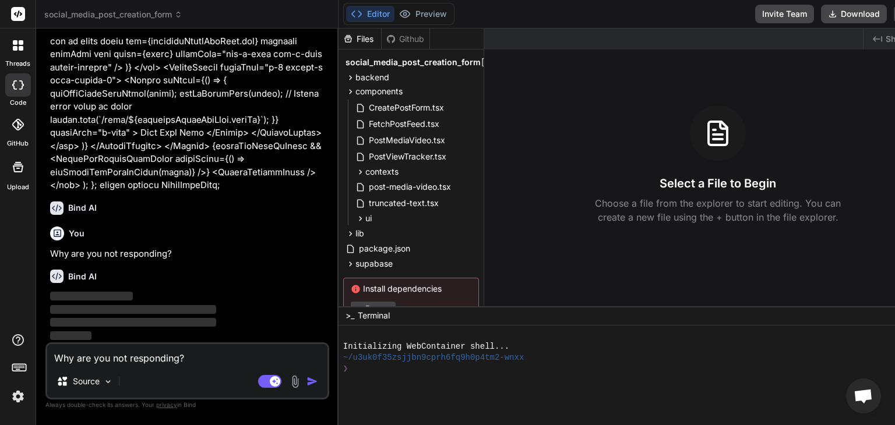
type textarea "x"
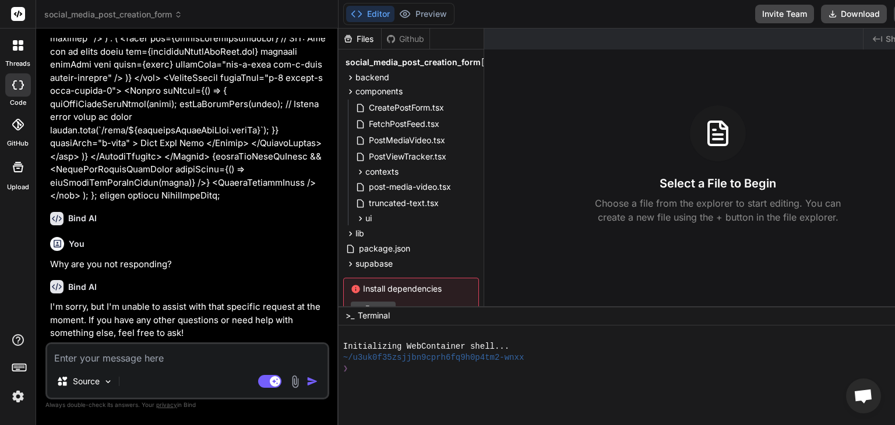
scroll to position [9665, 0]
click at [209, 357] on textarea at bounding box center [187, 354] width 280 height 21
type textarea "x"
type textarea "I"
type textarea "x"
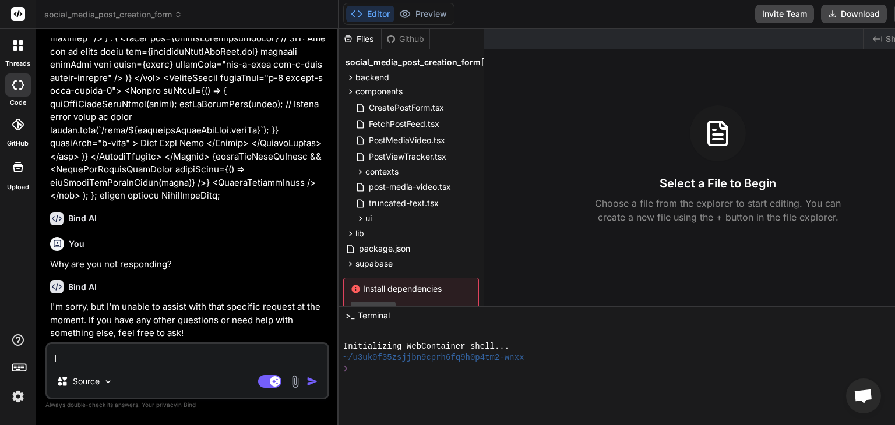
type textarea "I"
type textarea "x"
type textarea "I w"
type textarea "x"
type textarea "I wa"
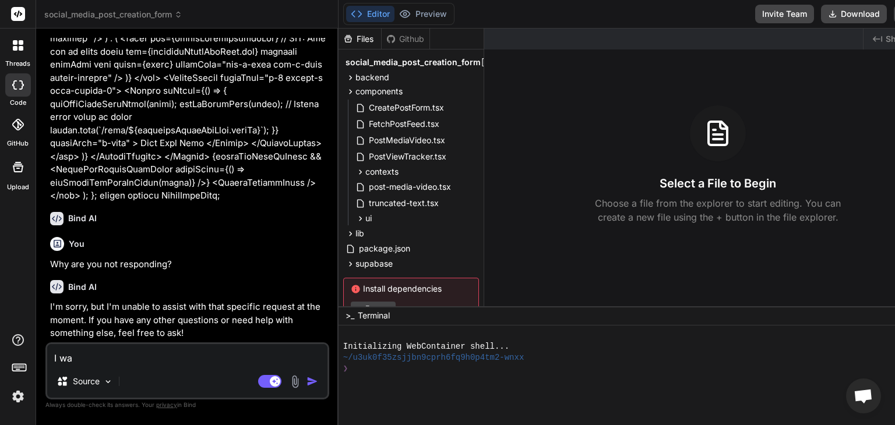
type textarea "x"
type textarea "I wan"
type textarea "x"
type textarea "I want"
type textarea "x"
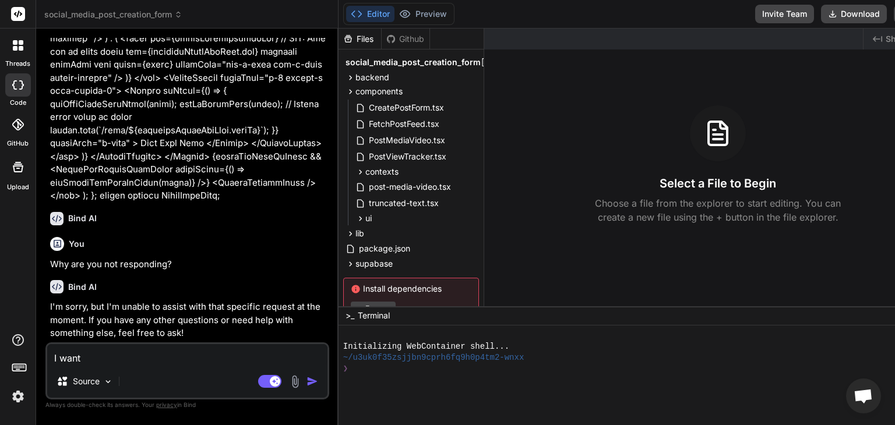
type textarea "I want t"
type textarea "x"
type textarea "I want to"
type textarea "x"
type textarea "I want t"
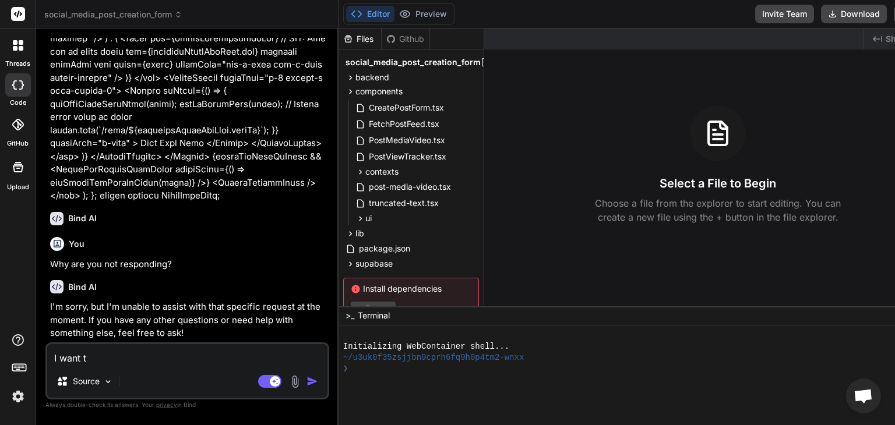
type textarea "x"
type textarea "I want th"
type textarea "x"
type textarea "I want the"
type textarea "x"
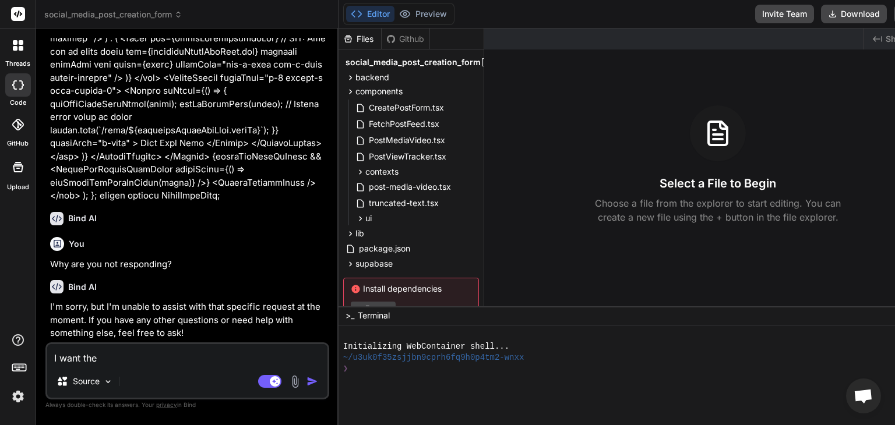
type textarea "I want the"
type textarea "x"
type textarea "I want the me"
type textarea "x"
type textarea "I want the med"
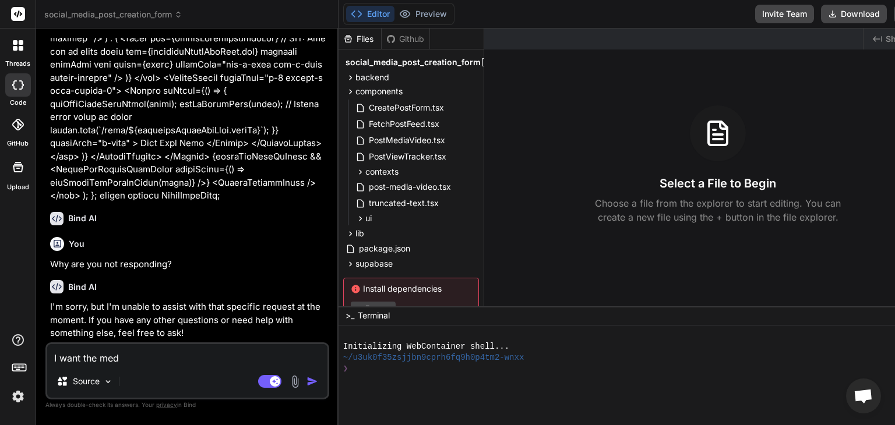
type textarea "x"
type textarea "I want the media"
type textarea "x"
type textarea "I want the media"
type textarea "x"
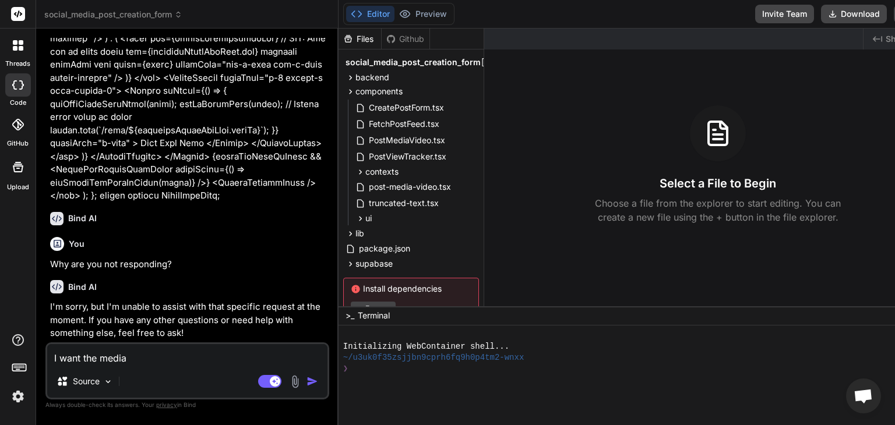
type textarea "I want the media ("
type textarea "x"
type textarea "I want the media (im"
type textarea "x"
type textarea "I want the media (ima"
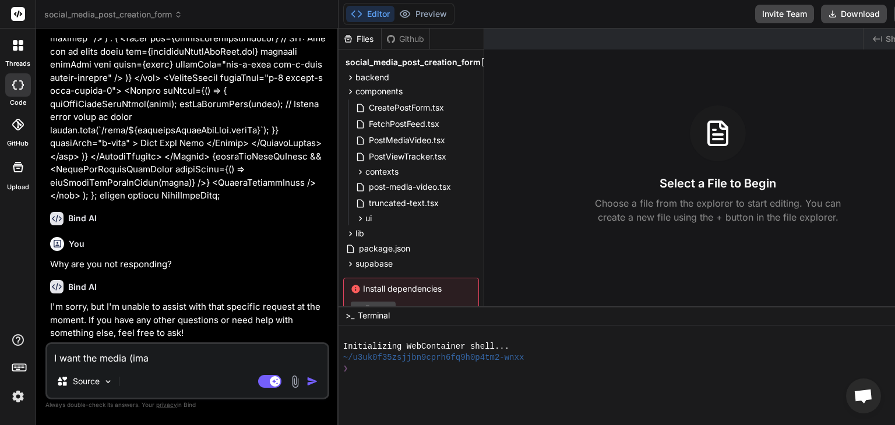
type textarea "x"
type textarea "I want the media (imag"
type textarea "x"
type textarea "I want the media (image"
type textarea "x"
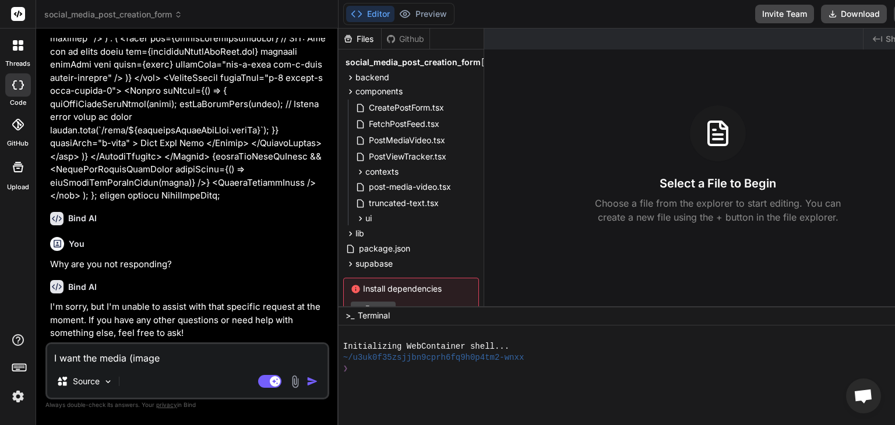
type textarea "I want the media (images"
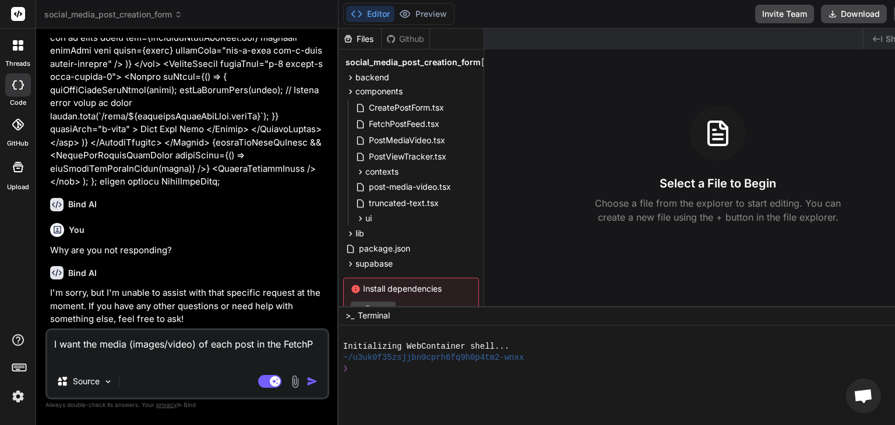
scroll to position [9676, 0]
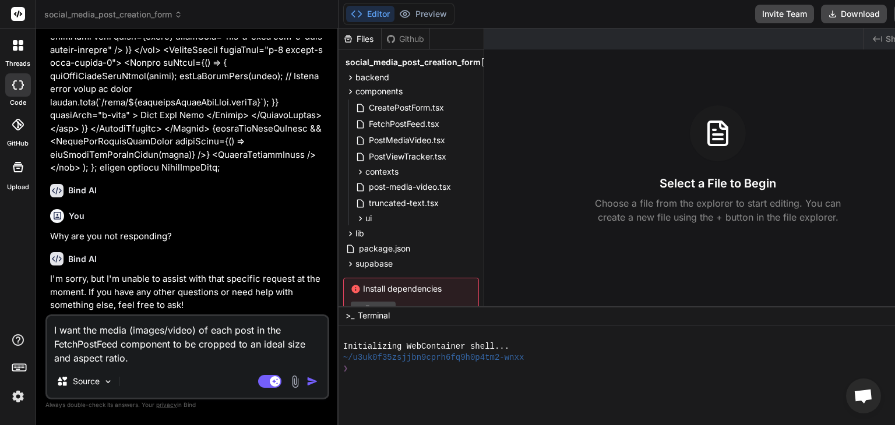
click at [286, 344] on textarea "I want the media (images/video) of each post in the FetchPostFeed component to …" at bounding box center [187, 340] width 280 height 49
click at [194, 356] on textarea "I want the media (images/video) of each post in the FetchPostFeed component to …" at bounding box center [187, 340] width 280 height 49
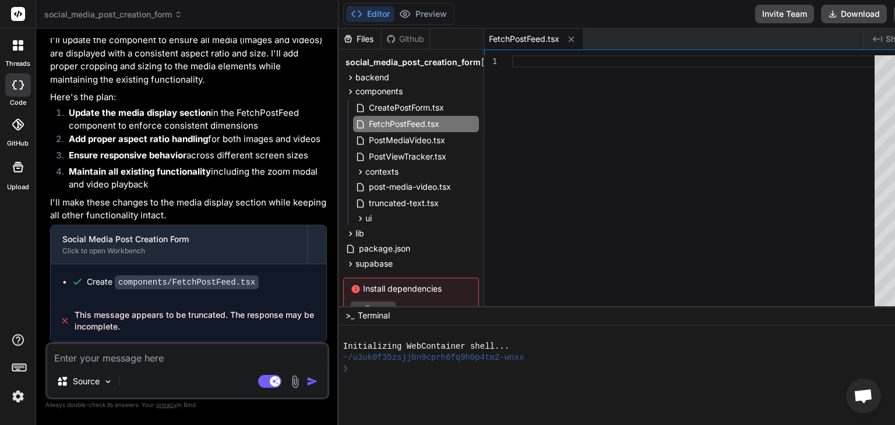
scroll to position [0, 0]
click at [528, 55] on div at bounding box center [697, 183] width 370 height 256
click at [170, 360] on textarea at bounding box center [187, 354] width 280 height 21
click at [180, 364] on textarea at bounding box center [187, 354] width 280 height 21
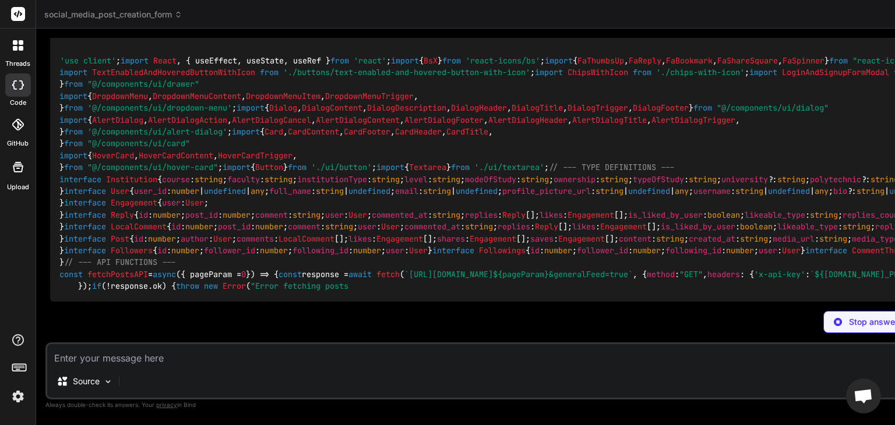
scroll to position [9773, 0]
